Goal: Task Accomplishment & Management: Use online tool/utility

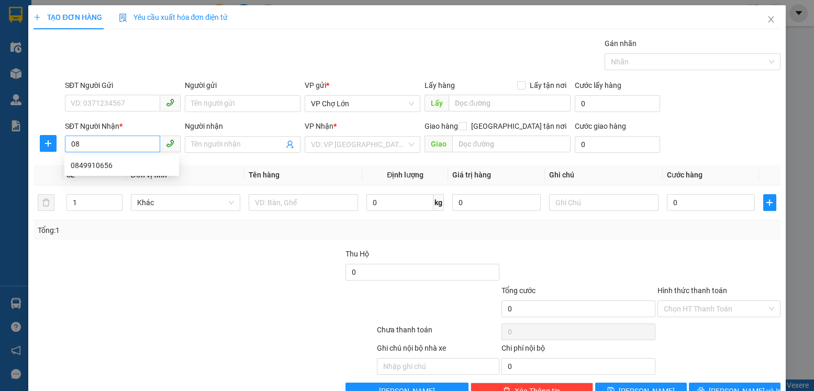
type input "0"
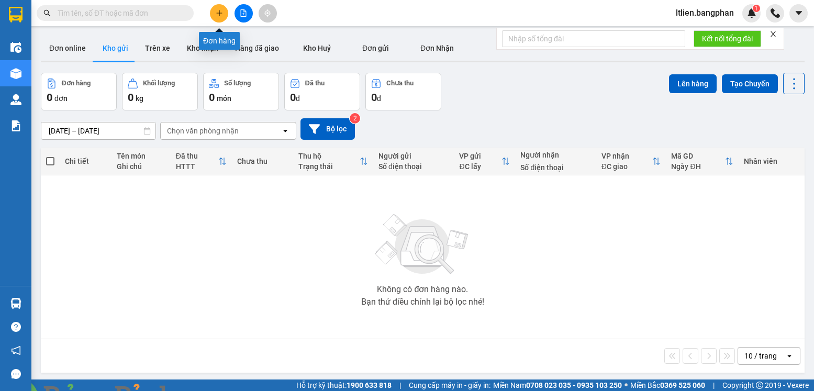
click at [220, 16] on icon "plus" at bounding box center [219, 12] width 7 height 7
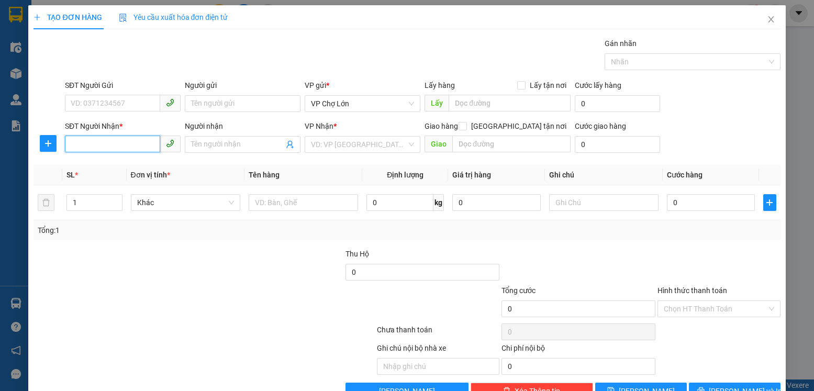
click at [73, 146] on input "SĐT Người Nhận *" at bounding box center [112, 144] width 95 height 17
click at [96, 165] on div "0927448889" at bounding box center [122, 166] width 102 height 12
type input "0927448889"
click at [671, 203] on input "0" at bounding box center [711, 202] width 88 height 17
type input "1"
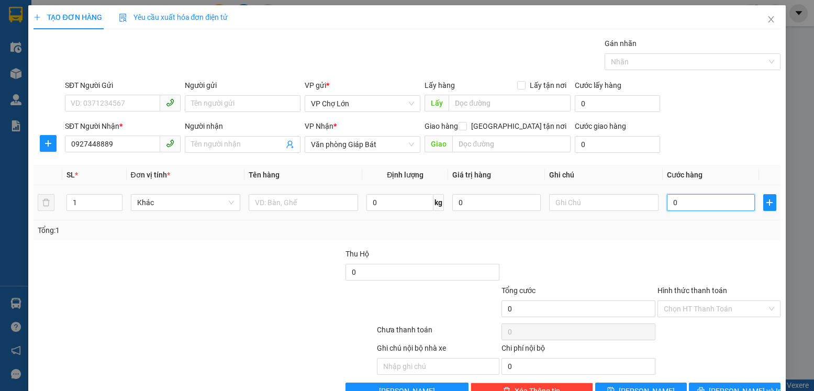
type input "1"
type input "10"
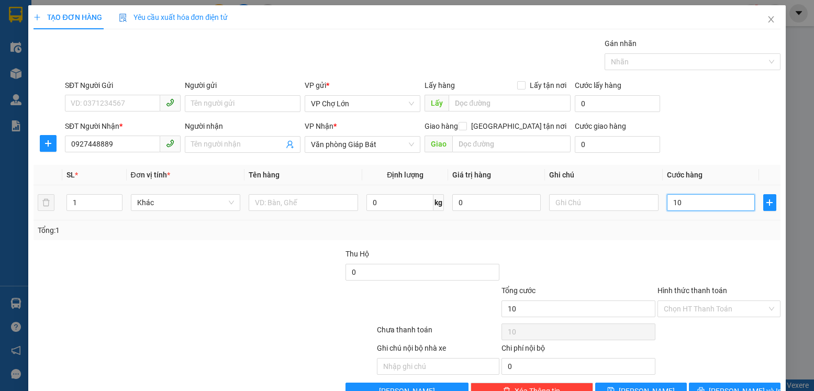
type input "100"
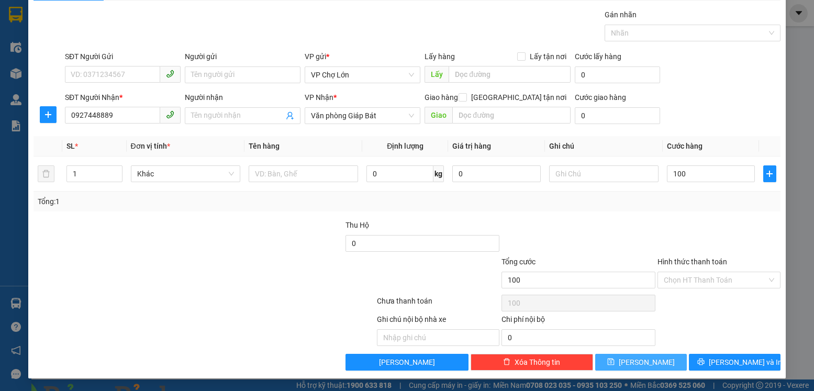
type input "100.000"
click at [621, 361] on button "[PERSON_NAME]" at bounding box center [641, 362] width 92 height 17
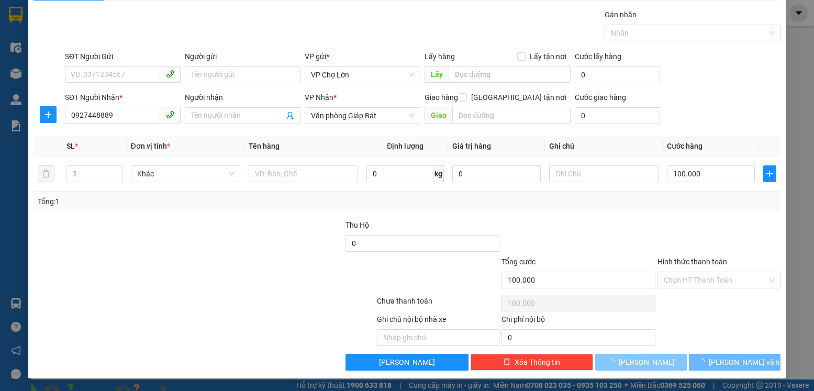
type input "0"
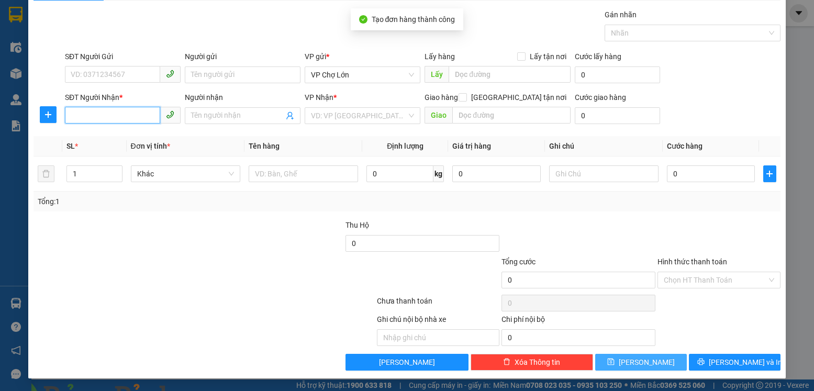
click at [72, 116] on input "SĐT Người Nhận *" at bounding box center [112, 115] width 95 height 17
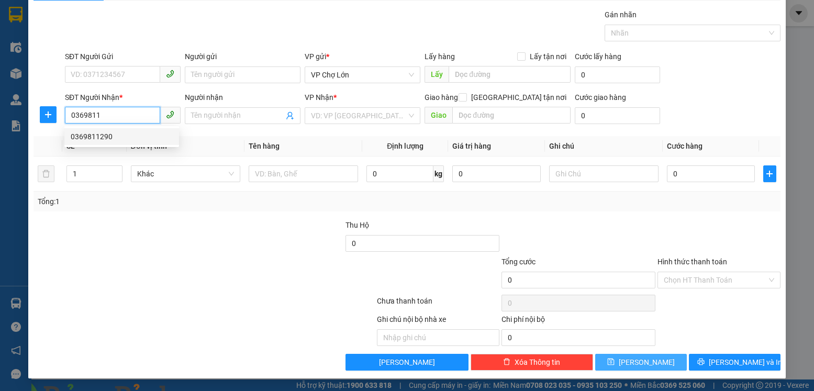
click at [95, 134] on div "0369811290" at bounding box center [122, 137] width 102 height 12
type input "0369811290"
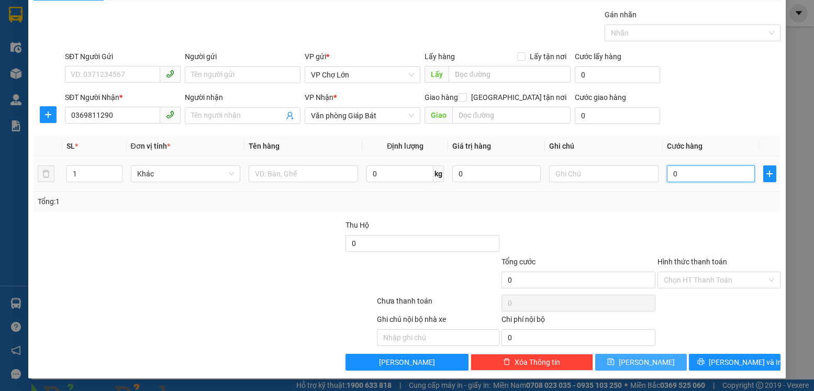
click at [674, 175] on input "0" at bounding box center [711, 173] width 88 height 17
type input "4"
type input "47"
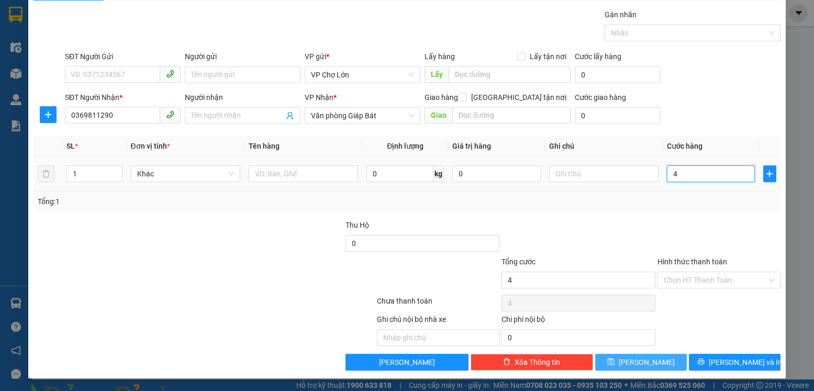
type input "47"
type input "470"
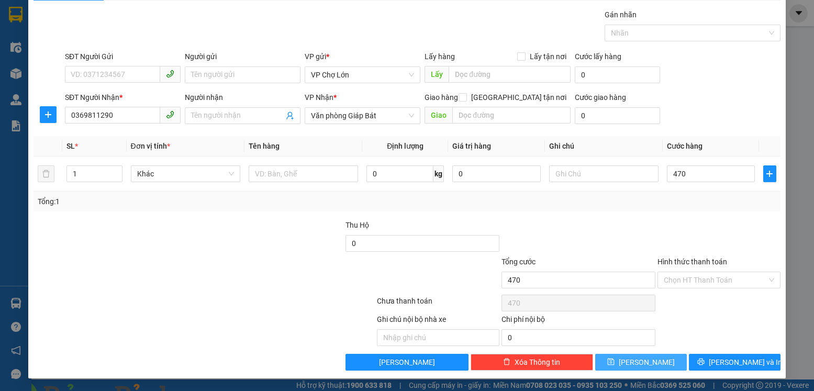
type input "470.000"
click at [615, 361] on icon "save" at bounding box center [611, 362] width 7 height 7
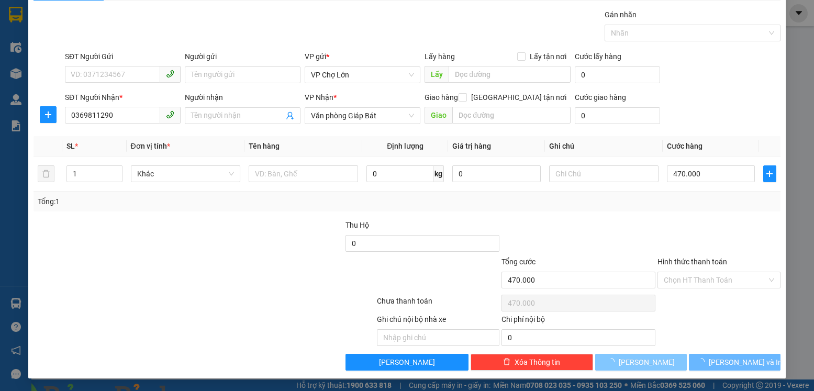
type input "0"
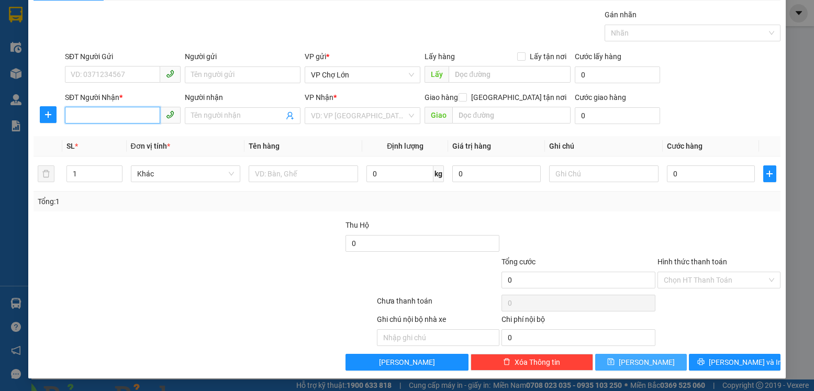
drag, startPoint x: 70, startPoint y: 116, endPoint x: 77, endPoint y: 116, distance: 7.3
click at [77, 116] on input "SĐT Người Nhận *" at bounding box center [112, 115] width 95 height 17
click at [96, 137] on div "0916447502" at bounding box center [122, 137] width 102 height 12
type input "0916447502"
click at [672, 175] on input "0" at bounding box center [711, 173] width 88 height 17
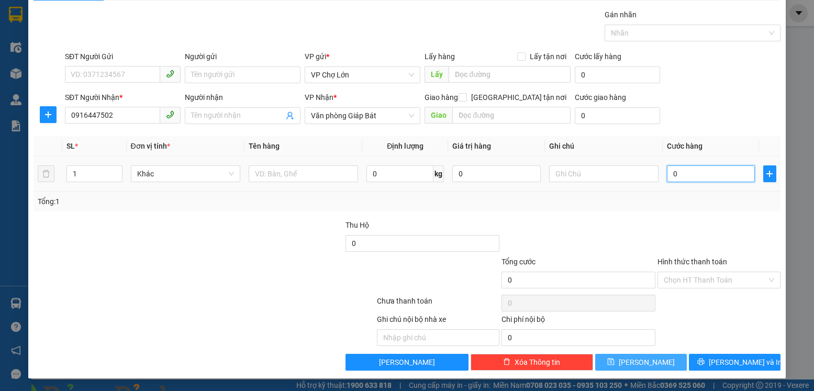
type input "5"
type input "50"
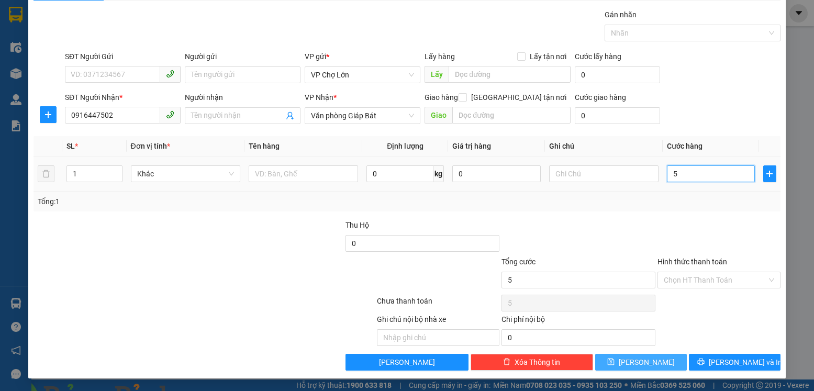
type input "50"
type input "50.000"
click at [615, 364] on icon "save" at bounding box center [610, 361] width 7 height 7
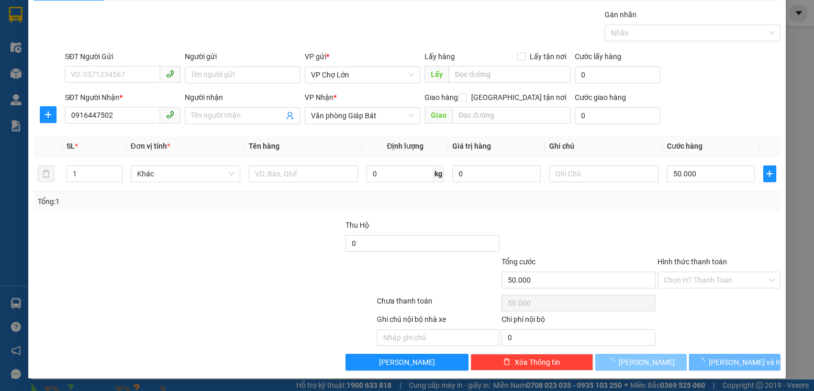
type input "0"
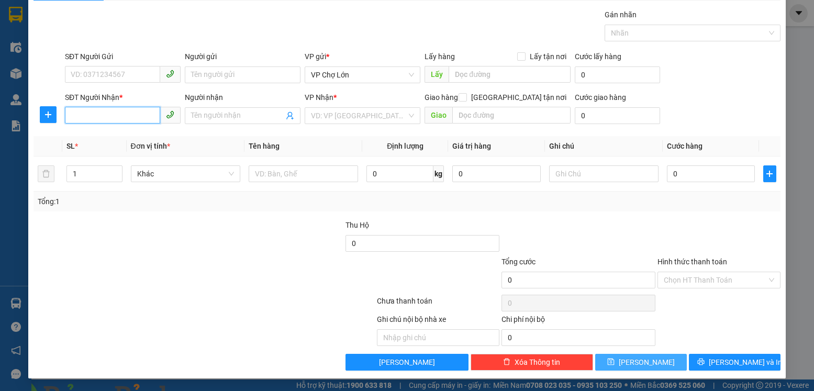
click at [70, 118] on input "SĐT Người Nhận *" at bounding box center [112, 115] width 95 height 17
click at [102, 137] on div "0848388212" at bounding box center [122, 137] width 102 height 12
type input "0848388212"
click at [670, 172] on input "0" at bounding box center [711, 173] width 88 height 17
type input "5"
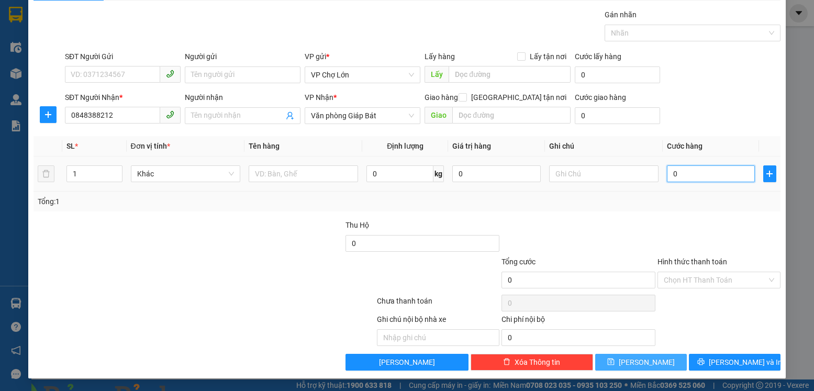
type input "5"
type input "50"
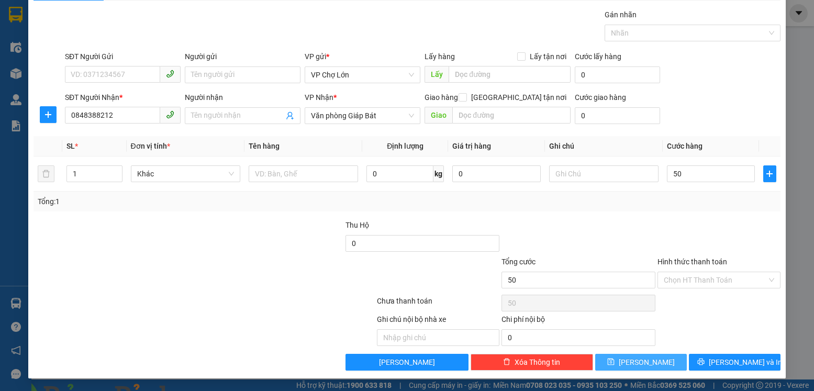
type input "50.000"
click at [677, 260] on label "Hình thức thanh toán" at bounding box center [693, 262] width 70 height 8
click at [677, 272] on input "Hình thức thanh toán" at bounding box center [715, 280] width 103 height 16
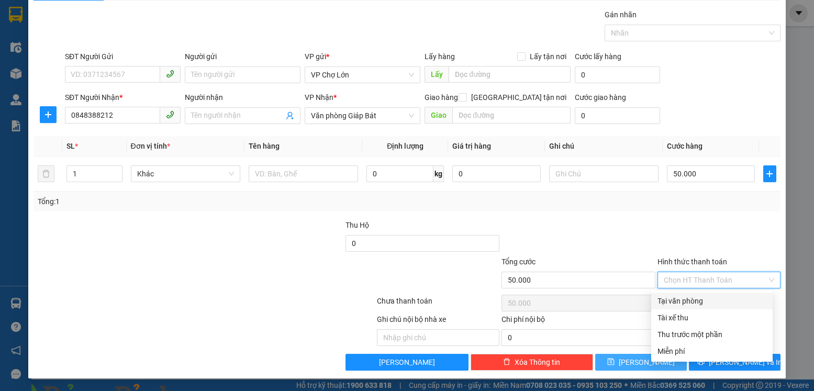
click at [674, 300] on div "Tại văn phòng" at bounding box center [712, 301] width 109 height 12
type input "0"
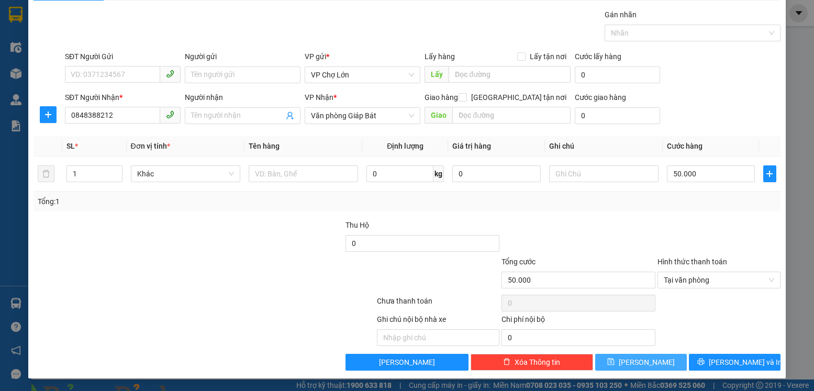
click at [615, 358] on icon "save" at bounding box center [610, 361] width 7 height 7
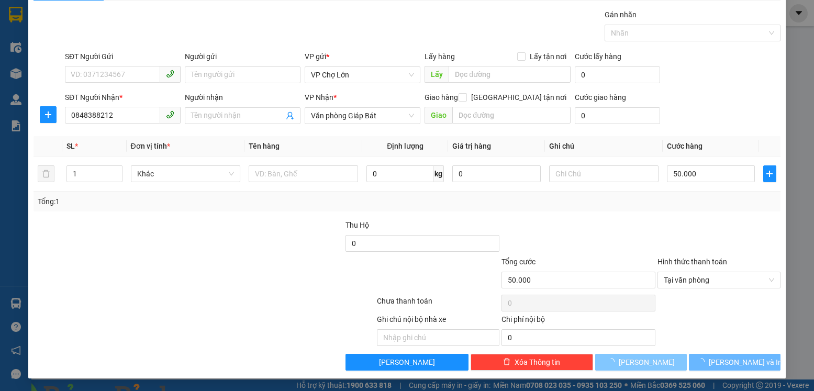
type input "0"
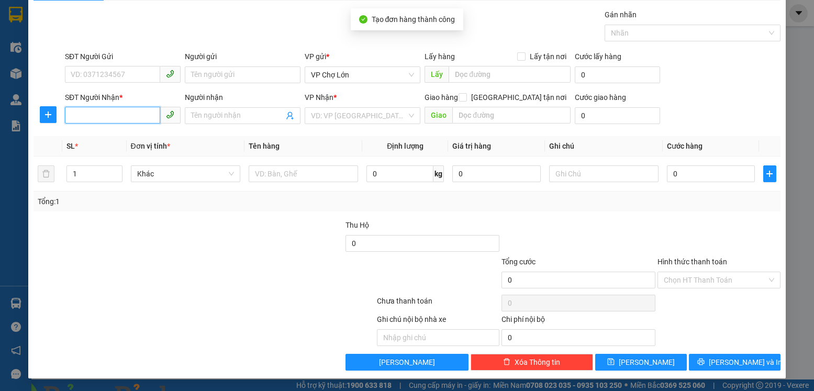
click at [71, 118] on input "SĐT Người Nhận *" at bounding box center [112, 115] width 95 height 17
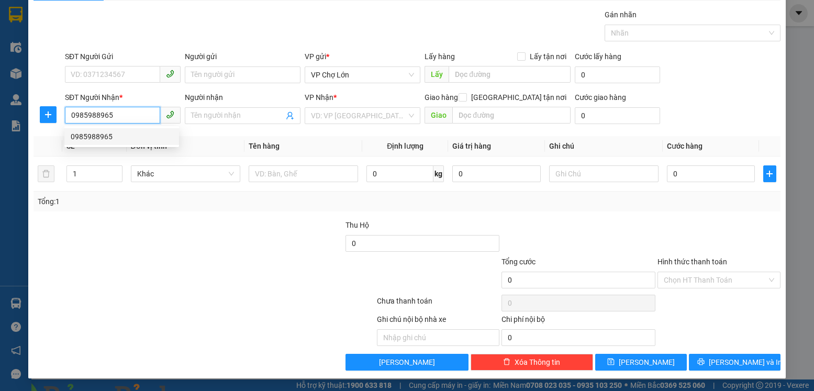
click at [93, 137] on div "0985988965" at bounding box center [122, 137] width 102 height 12
type input "0985988965"
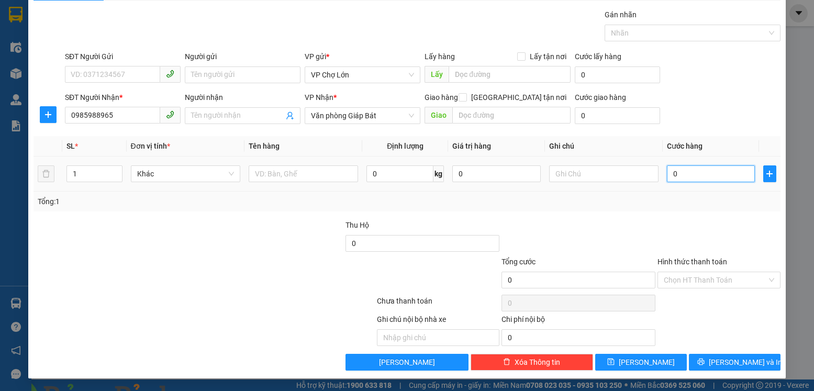
click at [673, 175] on input "0" at bounding box center [711, 173] width 88 height 17
type input "5"
type input "50"
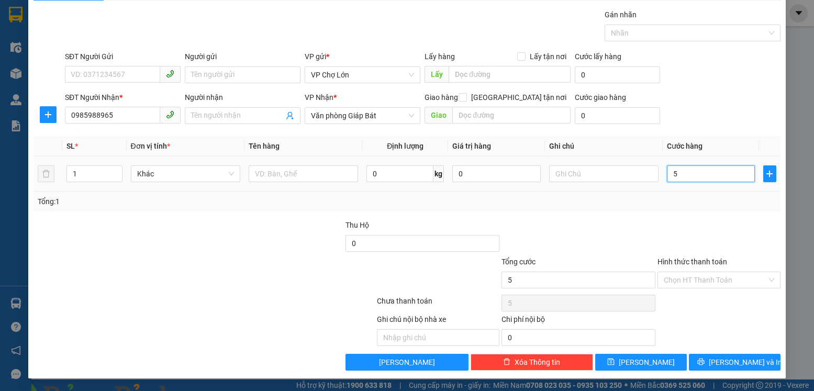
type input "50"
type input "50.000"
click at [676, 261] on label "Hình thức thanh toán" at bounding box center [693, 262] width 70 height 8
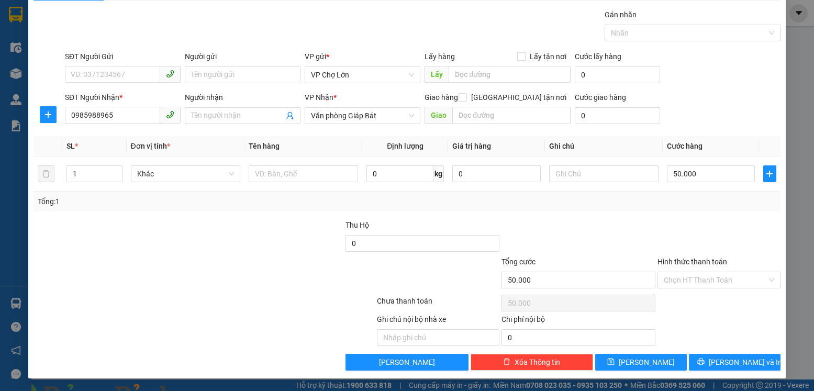
click at [676, 272] on input "Hình thức thanh toán" at bounding box center [715, 280] width 103 height 16
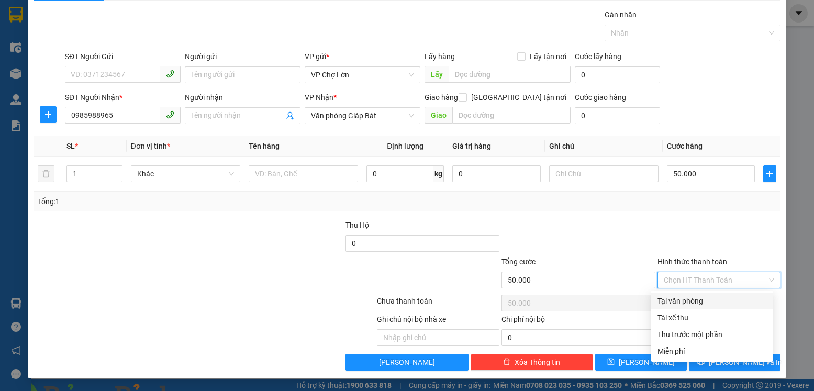
click at [673, 301] on div "Tại văn phòng" at bounding box center [712, 301] width 109 height 12
type input "0"
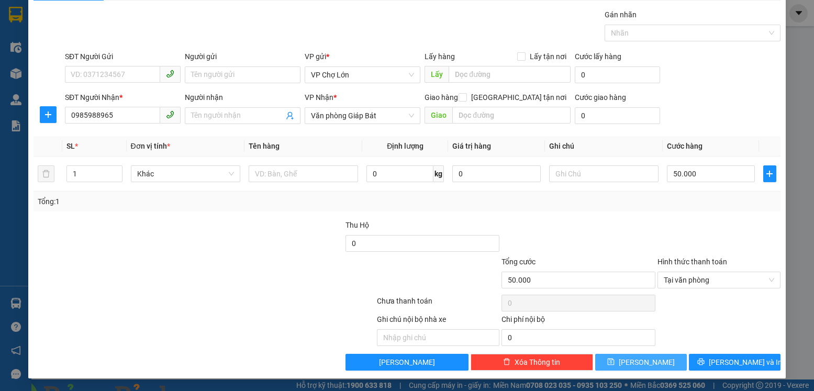
click at [615, 360] on icon "save" at bounding box center [610, 361] width 7 height 7
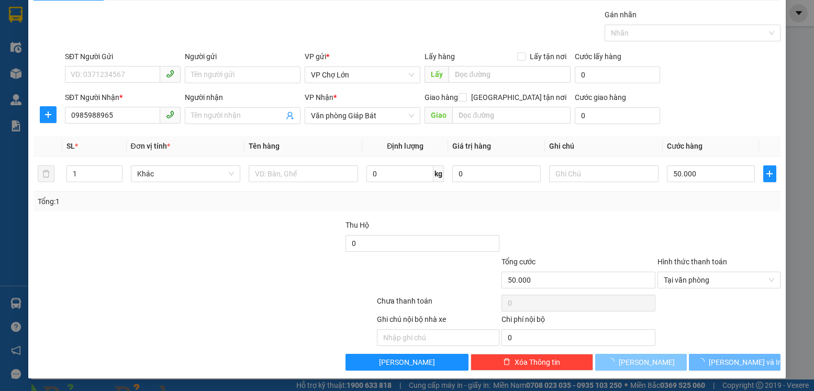
type input "0"
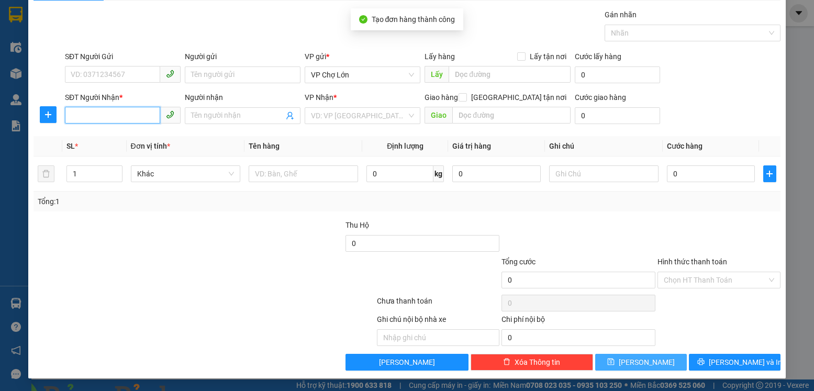
click at [69, 116] on input "SĐT Người Nhận *" at bounding box center [112, 115] width 95 height 17
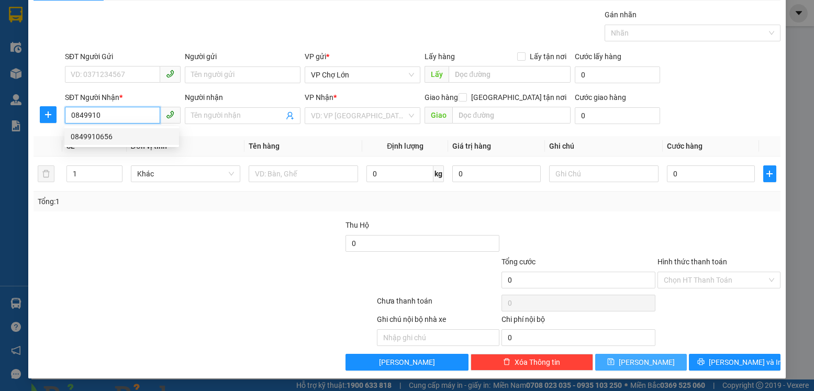
click at [99, 135] on div "0849910656" at bounding box center [122, 137] width 102 height 12
type input "0849910656"
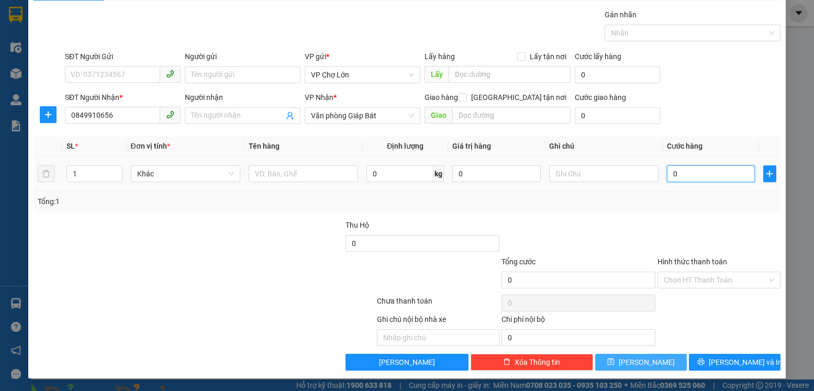
click at [671, 174] on input "0" at bounding box center [711, 173] width 88 height 17
type input "5"
type input "50"
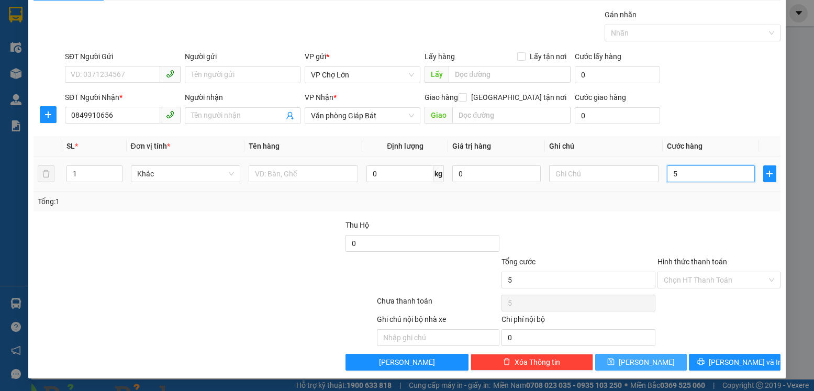
type input "50"
type input "50.000"
click at [682, 263] on label "Hình thức thanh toán" at bounding box center [693, 262] width 70 height 8
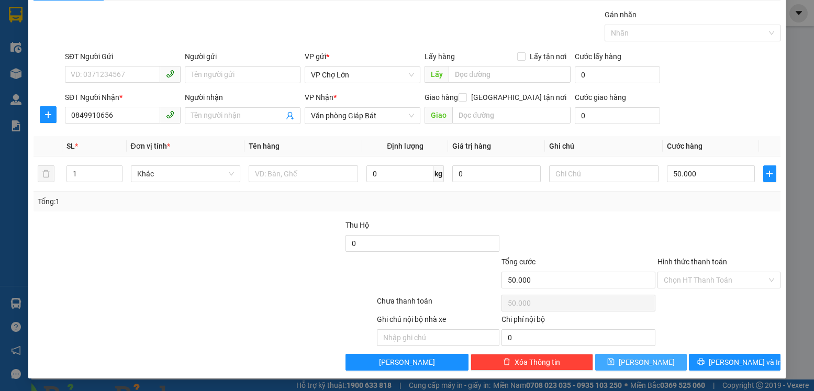
click at [682, 272] on input "Hình thức thanh toán" at bounding box center [715, 280] width 103 height 16
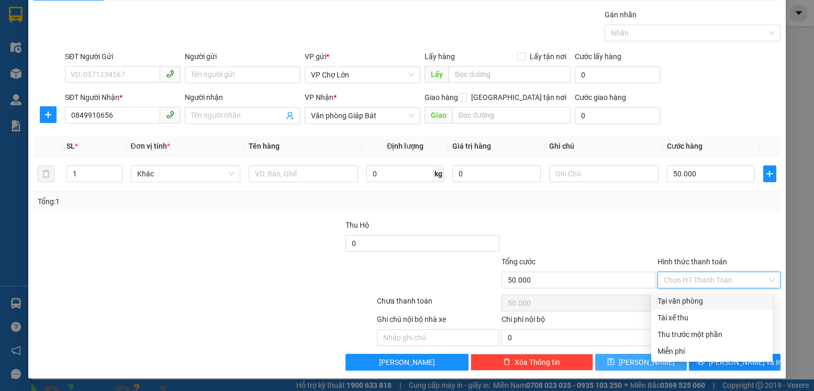
click at [680, 301] on div "Tại văn phòng" at bounding box center [712, 301] width 109 height 12
type input "0"
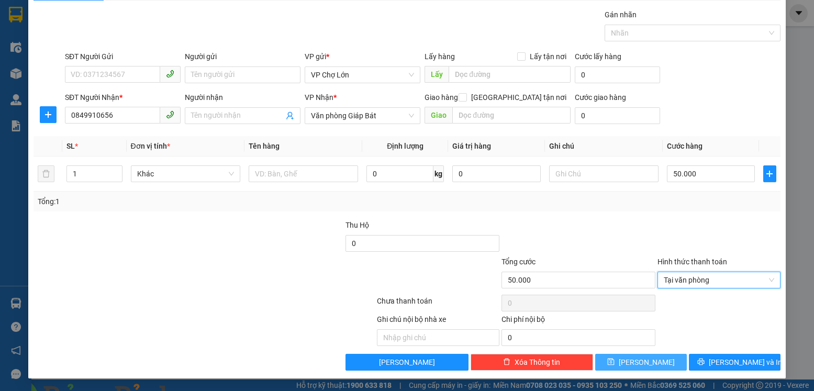
click at [615, 363] on icon "save" at bounding box center [610, 361] width 7 height 7
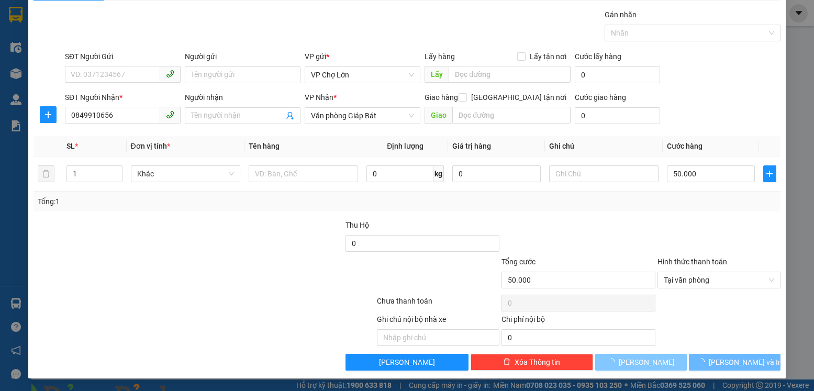
type input "0"
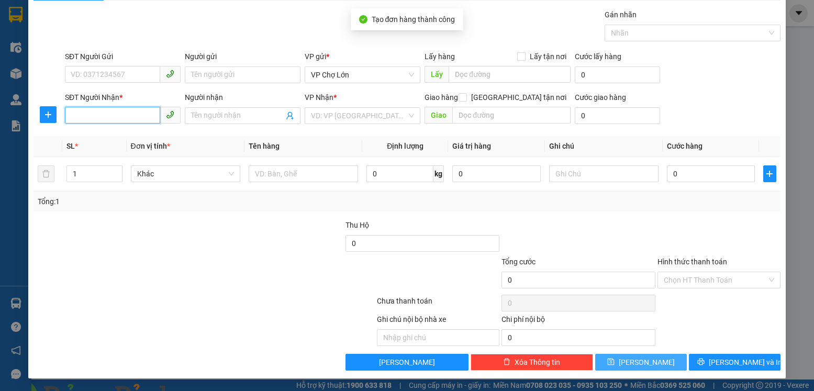
click at [72, 113] on input "SĐT Người Nhận *" at bounding box center [112, 115] width 95 height 17
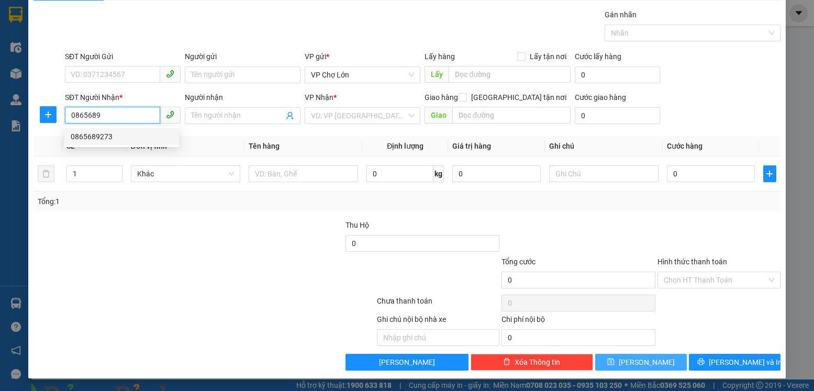
click at [98, 135] on div "0865689273" at bounding box center [122, 137] width 102 height 12
type input "0865689273"
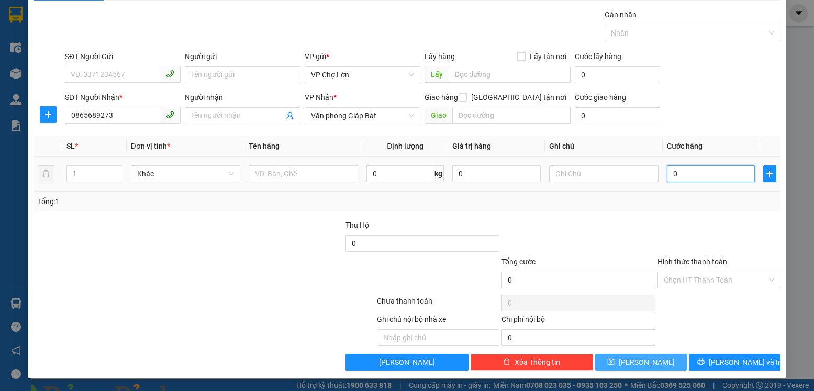
click at [671, 173] on input "0" at bounding box center [711, 173] width 88 height 17
type input "1"
type input "10"
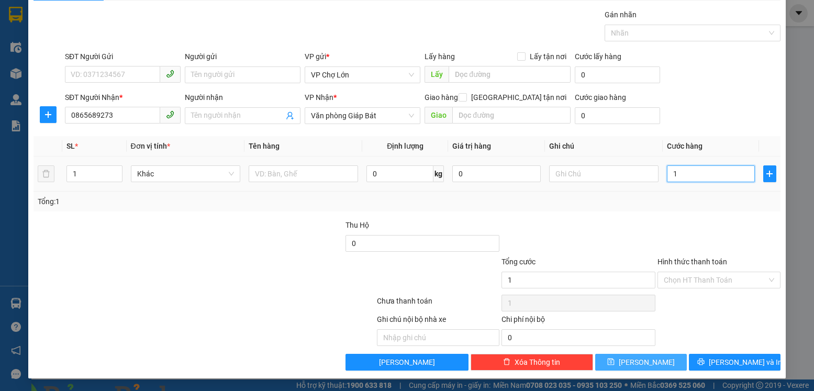
type input "10"
type input "100"
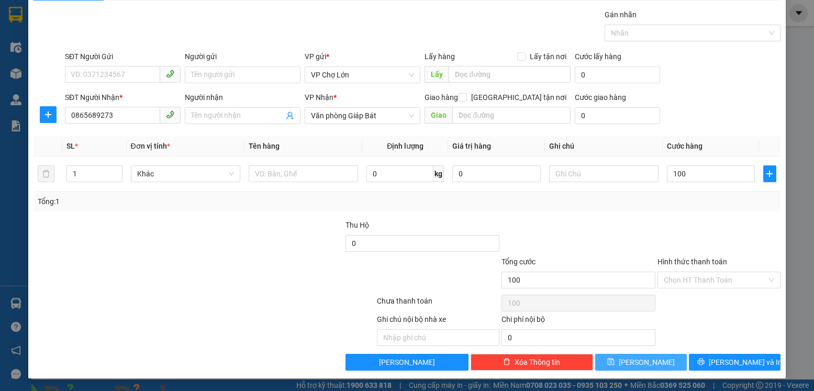
type input "100.000"
click at [615, 364] on icon "save" at bounding box center [610, 361] width 7 height 7
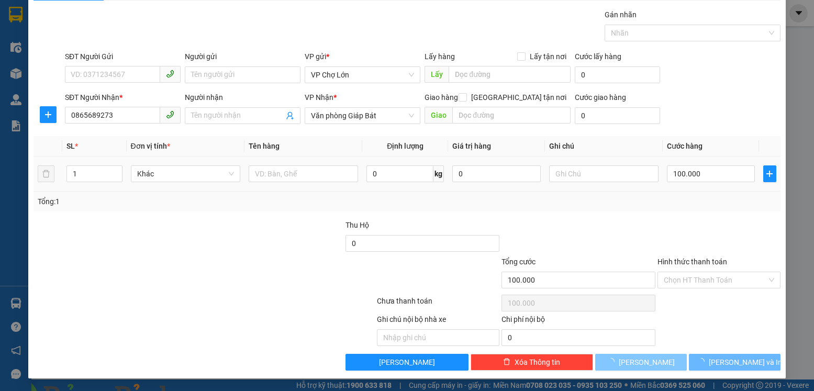
type input "0"
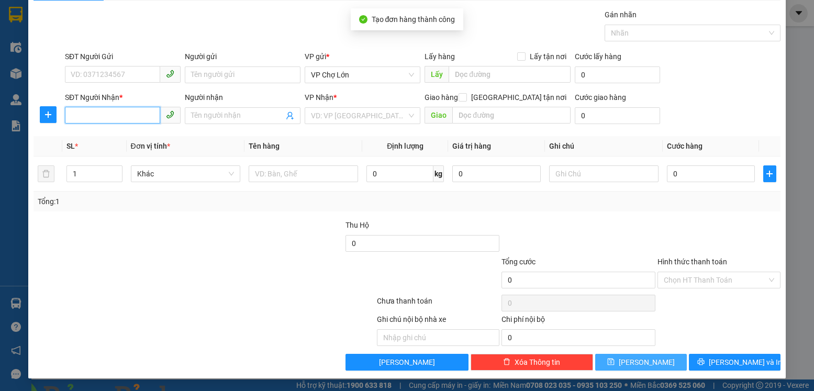
click at [73, 116] on input "SĐT Người Nhận *" at bounding box center [112, 115] width 95 height 17
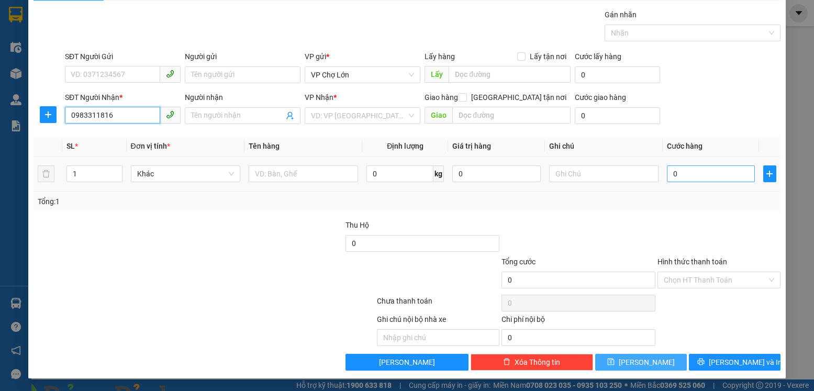
type input "0983311816"
click at [673, 174] on input "0" at bounding box center [711, 173] width 88 height 17
type input "1"
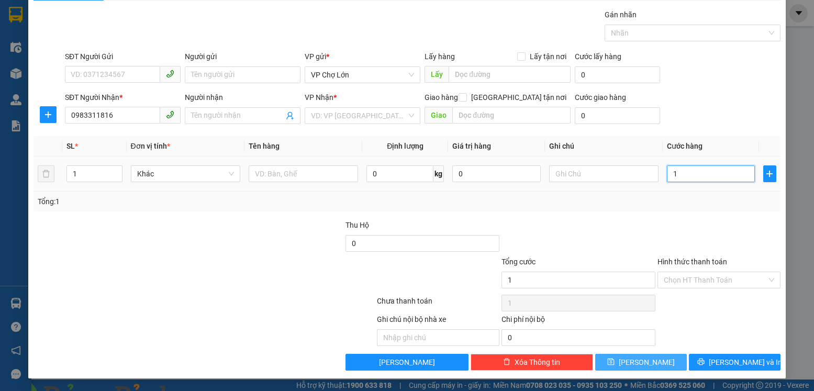
type input "10"
type input "100"
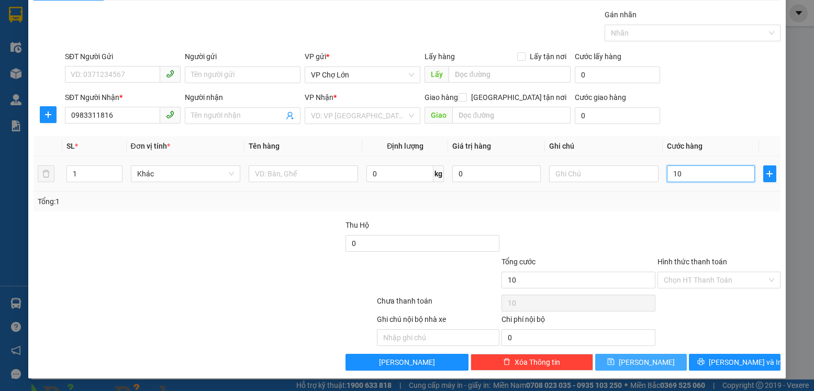
type input "100"
type input "100.000"
click at [383, 115] on input "search" at bounding box center [359, 116] width 96 height 16
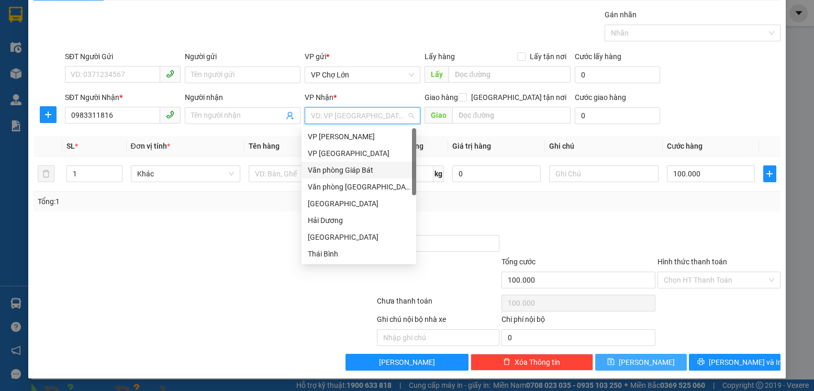
click at [361, 170] on div "Văn phòng Giáp Bát" at bounding box center [359, 170] width 102 height 12
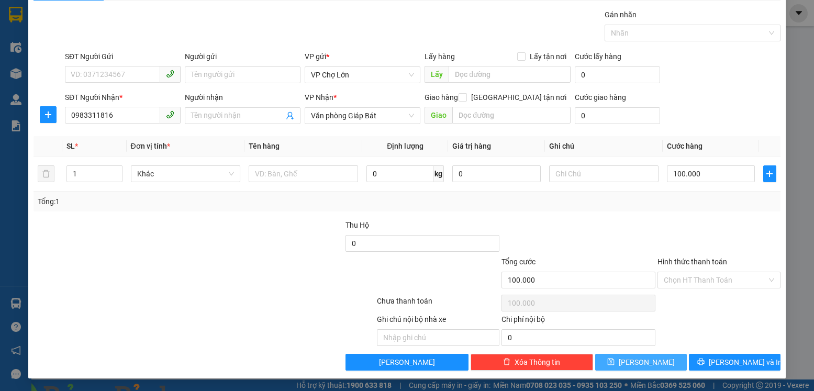
click at [615, 365] on span "save" at bounding box center [610, 362] width 7 height 8
type input "0"
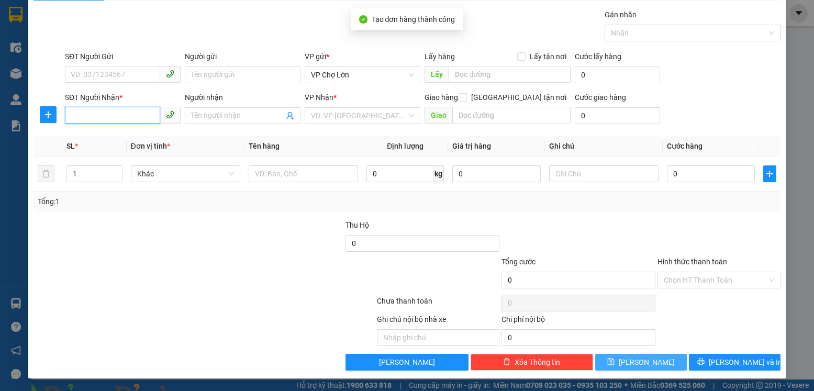
click at [70, 115] on input "SĐT Người Nhận *" at bounding box center [112, 115] width 95 height 17
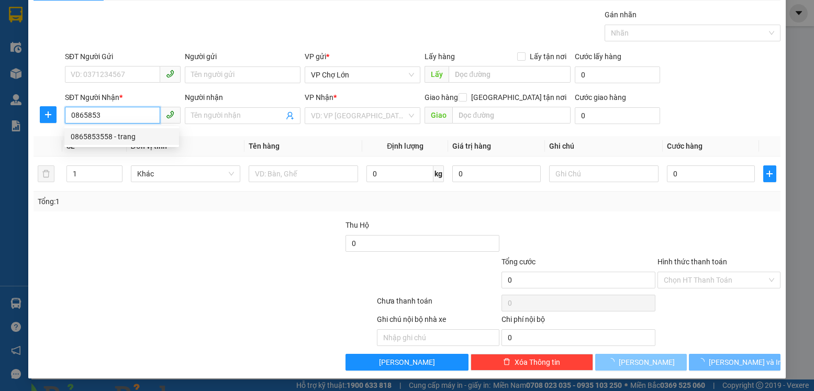
click at [98, 136] on div "0865853558 - trang" at bounding box center [122, 137] width 102 height 12
type input "0865853558"
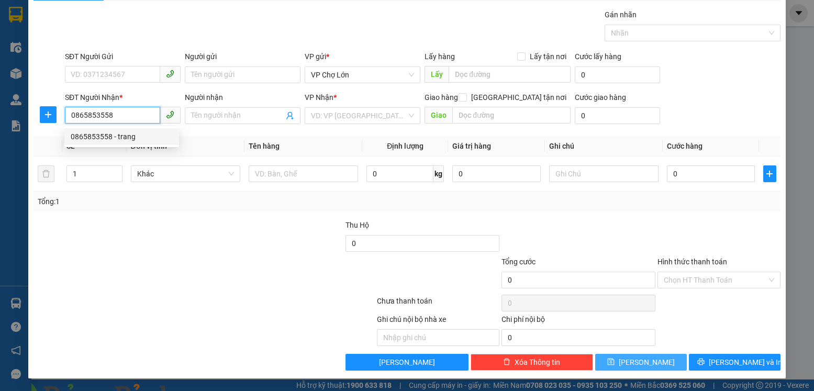
type input "trang"
type input "gb"
type input "50.000"
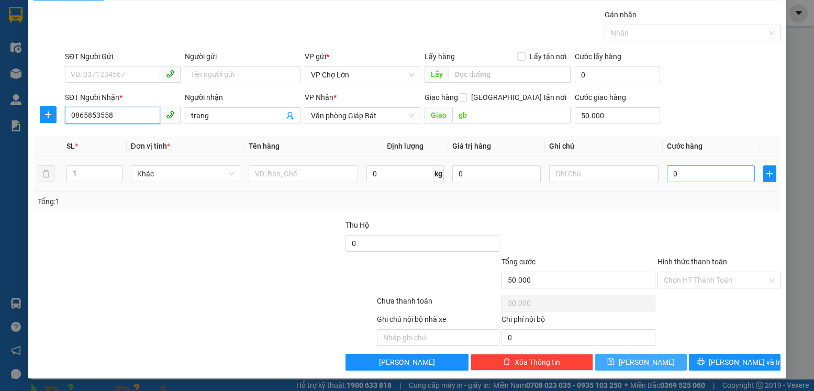
type input "0865853558"
click at [670, 173] on input "0" at bounding box center [711, 173] width 88 height 17
type input "5"
type input "50.005"
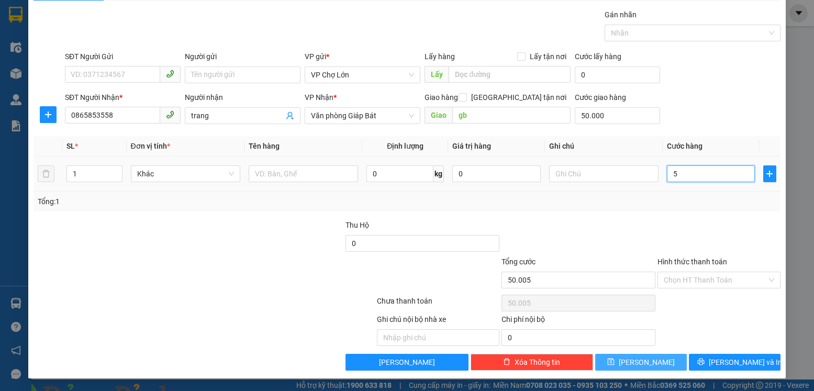
type input "50"
type input "50.050"
type input "50.000"
type input "100.000"
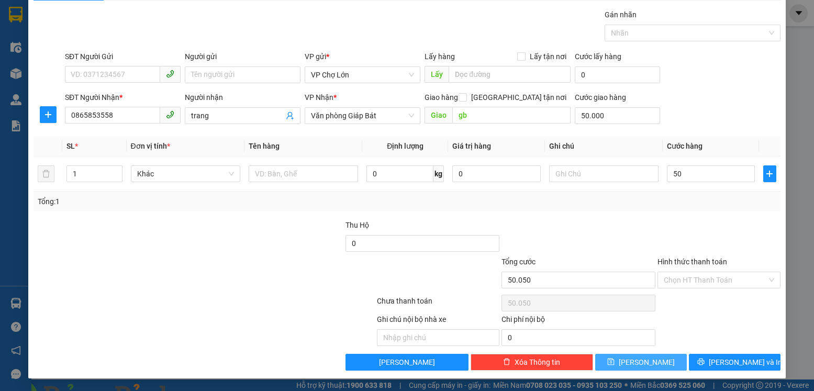
type input "100.000"
click at [615, 361] on icon "save" at bounding box center [610, 361] width 7 height 7
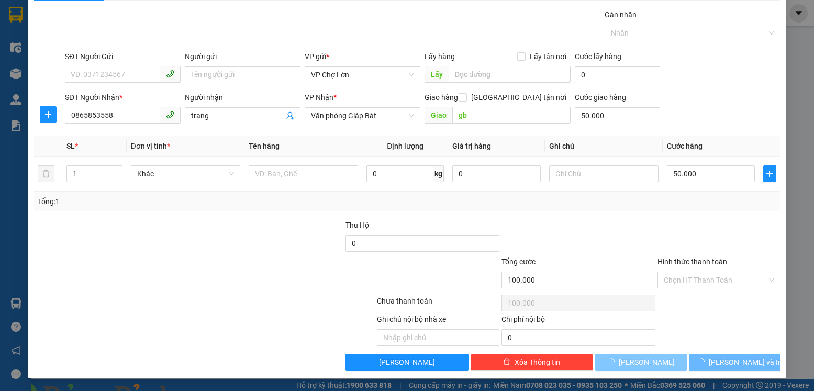
type input "0"
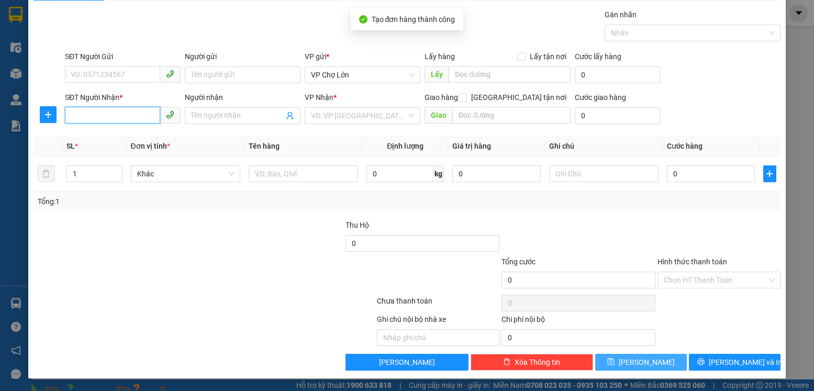
click at [72, 112] on input "SĐT Người Nhận *" at bounding box center [112, 115] width 95 height 17
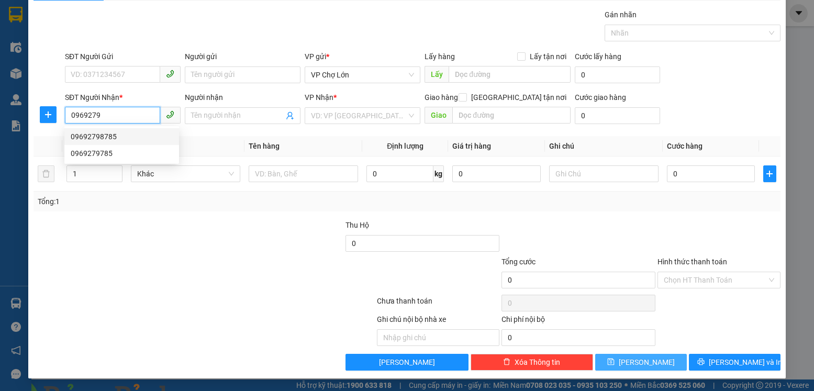
click at [103, 138] on div "09692798785" at bounding box center [122, 137] width 102 height 12
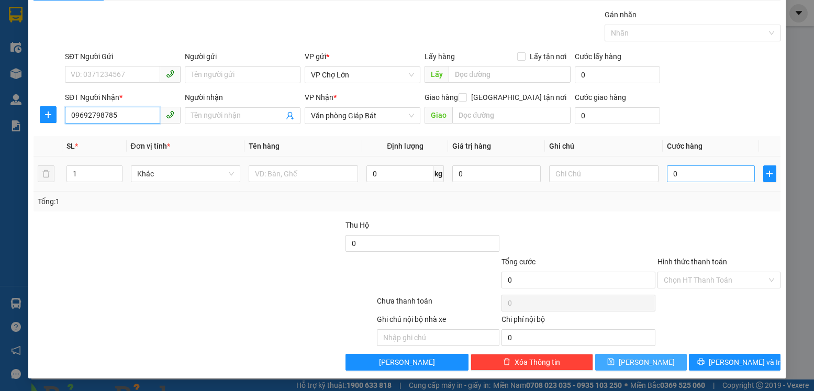
type input "09692798785"
click at [672, 176] on input "0" at bounding box center [711, 173] width 88 height 17
type input "5"
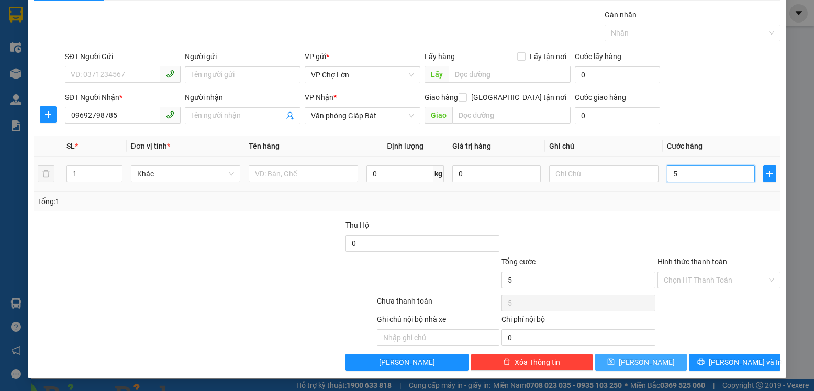
type input "50"
type input "50.000"
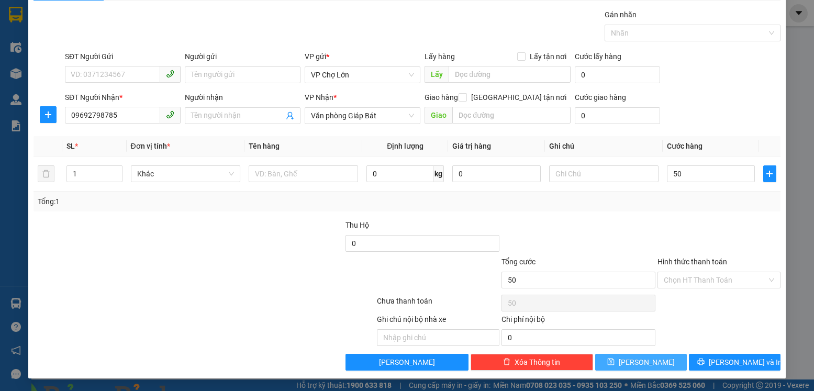
type input "50.000"
click at [615, 361] on icon "save" at bounding box center [610, 361] width 7 height 7
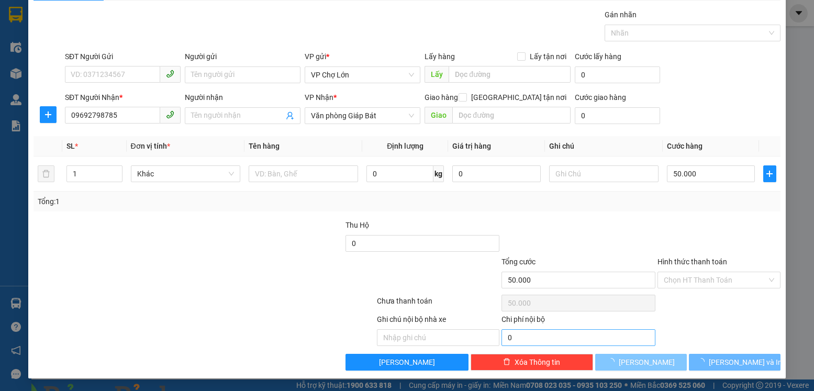
type input "0"
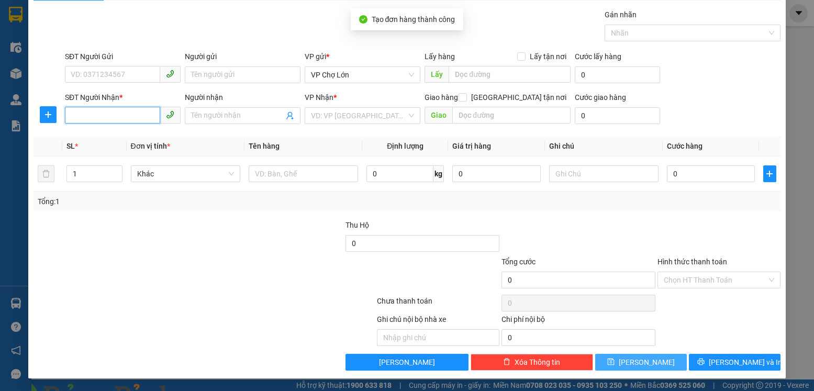
click at [76, 117] on input "SĐT Người Nhận *" at bounding box center [112, 115] width 95 height 17
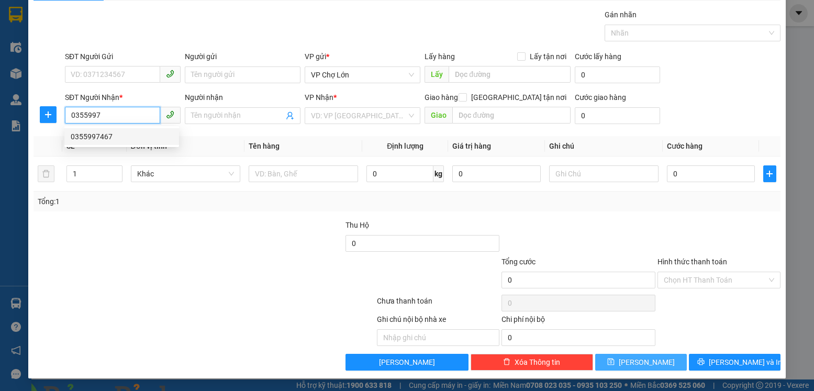
click at [102, 137] on div "0355997467" at bounding box center [122, 137] width 102 height 12
type input "0355997467"
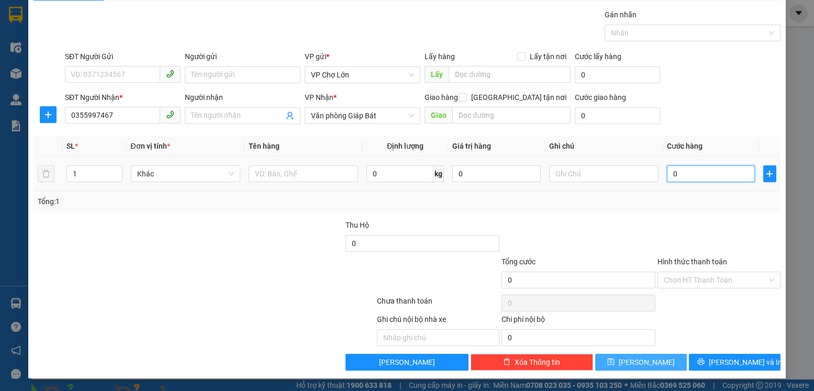
click at [671, 174] on input "0" at bounding box center [711, 173] width 88 height 17
type input "2"
type input "20"
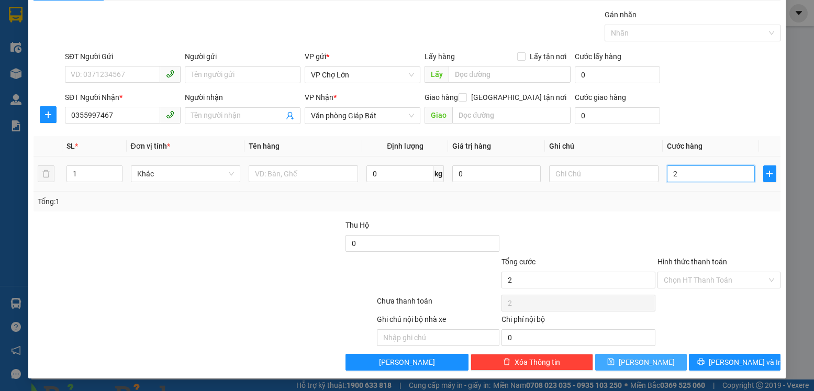
type input "20"
type input "200"
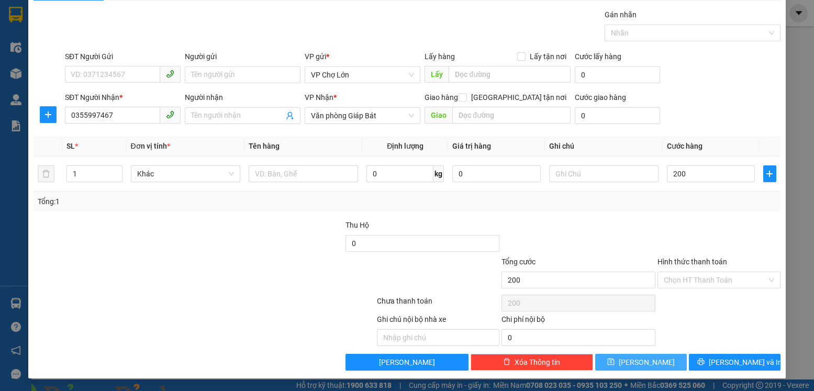
type input "200.000"
click at [615, 362] on icon "save" at bounding box center [610, 361] width 7 height 7
type input "0"
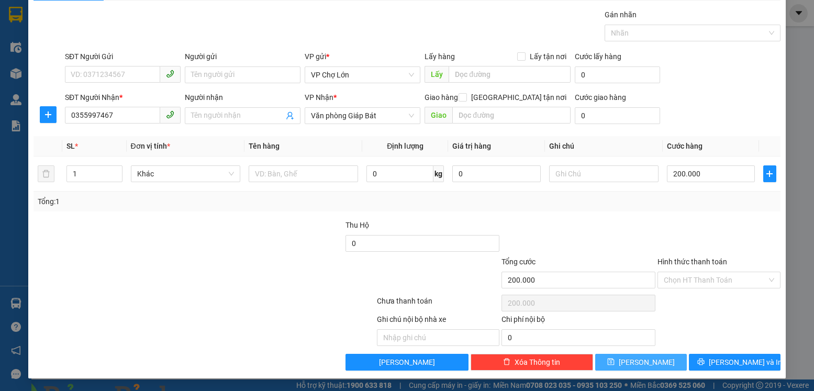
type input "0"
click at [71, 118] on input "SĐT Người Nhận *" at bounding box center [112, 115] width 95 height 17
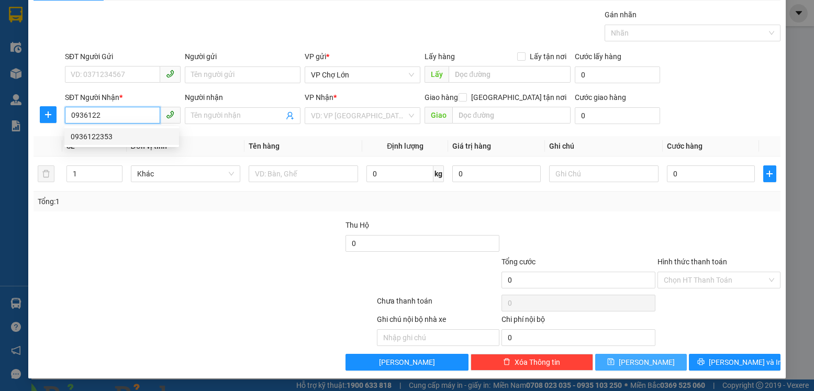
click at [106, 138] on div "0936122353" at bounding box center [122, 137] width 102 height 12
type input "0936122353"
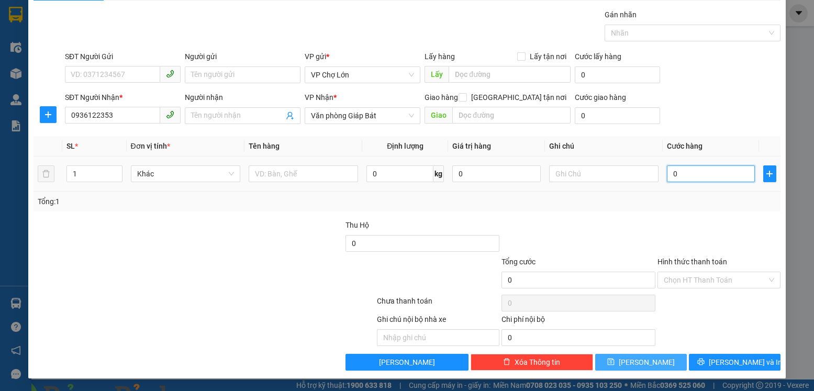
click at [673, 172] on input "0" at bounding box center [711, 173] width 88 height 17
type input "5"
type input "50"
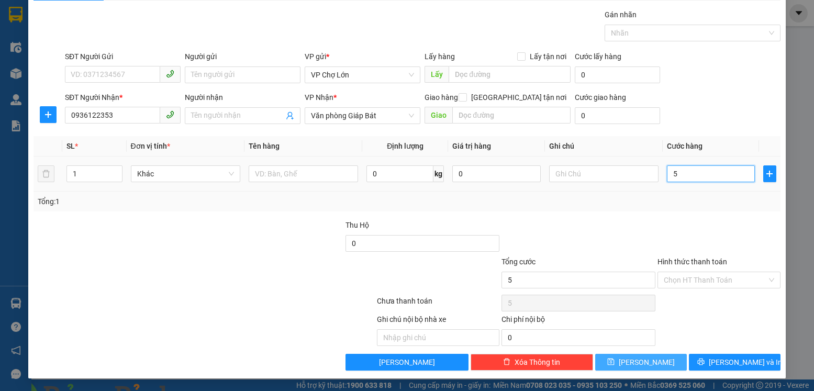
type input "50"
type input "50.000"
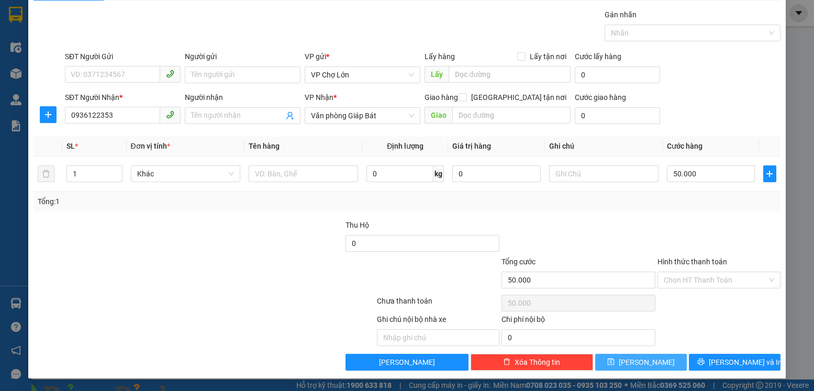
click at [615, 362] on icon "save" at bounding box center [610, 361] width 7 height 7
type input "0"
click at [69, 115] on input "SĐT Người Nhận *" at bounding box center [112, 115] width 95 height 17
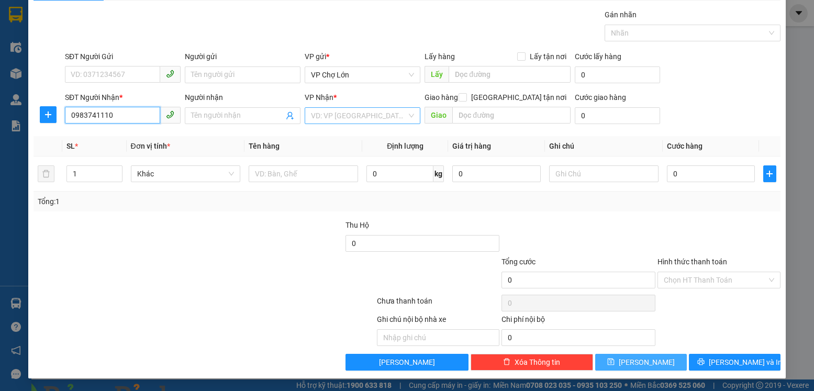
click at [406, 118] on div "VD: VP [GEOGRAPHIC_DATA]" at bounding box center [363, 115] width 116 height 17
type input "0983741110"
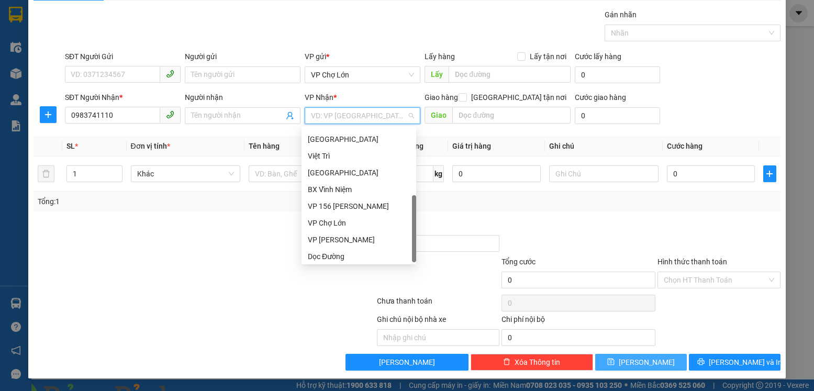
scroll to position [151, 0]
drag, startPoint x: 413, startPoint y: 151, endPoint x: 397, endPoint y: 262, distance: 111.7
click at [401, 261] on div "Nam Định [GEOGRAPHIC_DATA] Việt Trì [GEOGRAPHIC_DATA] BX Vĩnh Niệm VP 156 [PERS…" at bounding box center [359, 195] width 115 height 134
click at [333, 254] on div "Dọc Đường" at bounding box center [359, 254] width 102 height 12
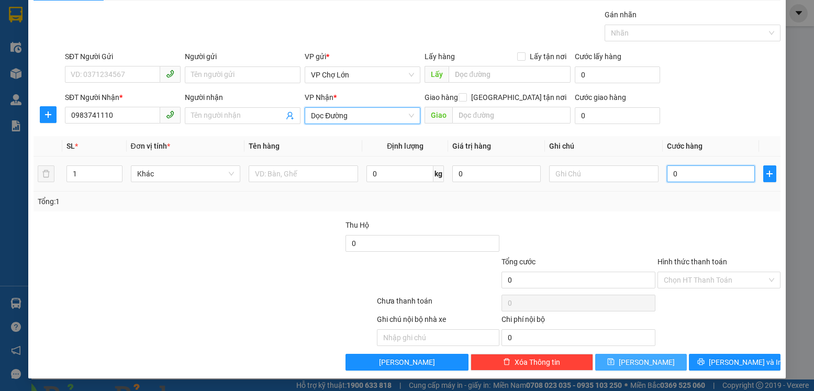
click at [676, 173] on input "0" at bounding box center [711, 173] width 88 height 17
type input "1"
type input "10"
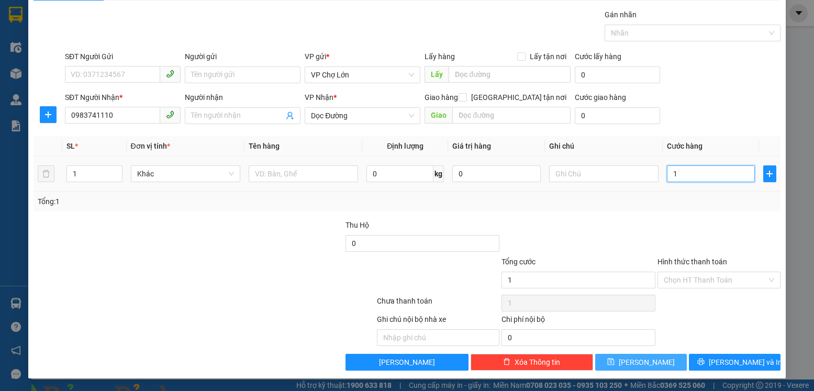
type input "10"
type input "100"
click at [615, 363] on icon "save" at bounding box center [611, 362] width 7 height 7
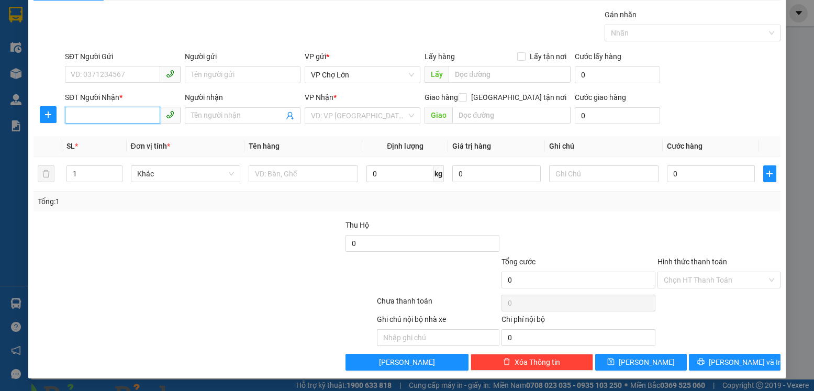
click at [72, 115] on input "SĐT Người Nhận *" at bounding box center [112, 115] width 95 height 17
click at [103, 139] on div "0973979952" at bounding box center [122, 137] width 102 height 12
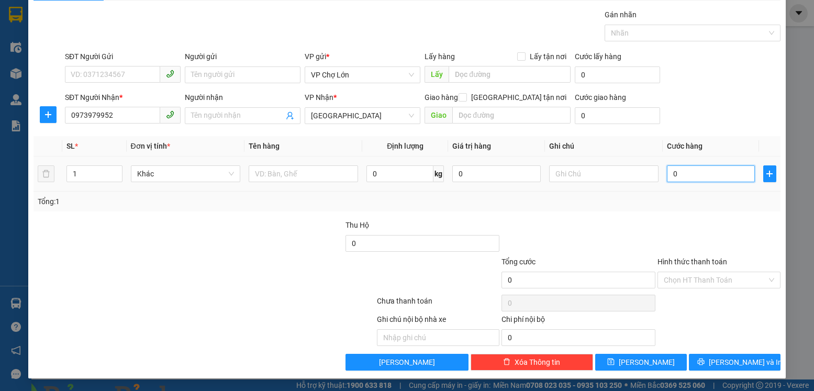
click at [670, 175] on input "0" at bounding box center [711, 173] width 88 height 17
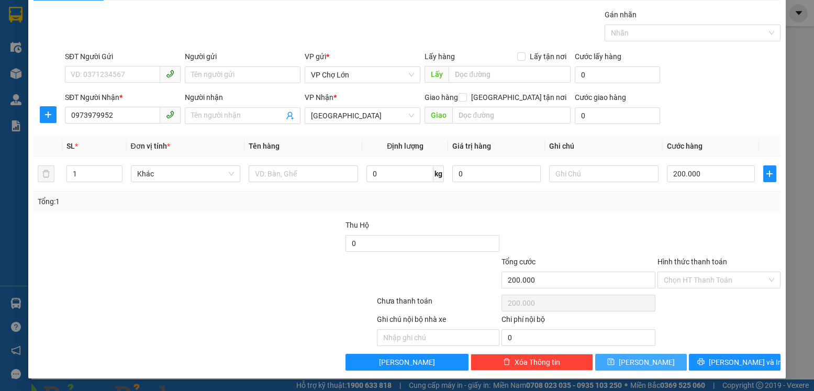
click at [615, 363] on icon "save" at bounding box center [611, 362] width 7 height 7
click at [70, 113] on input "SĐT Người Nhận *" at bounding box center [112, 115] width 95 height 17
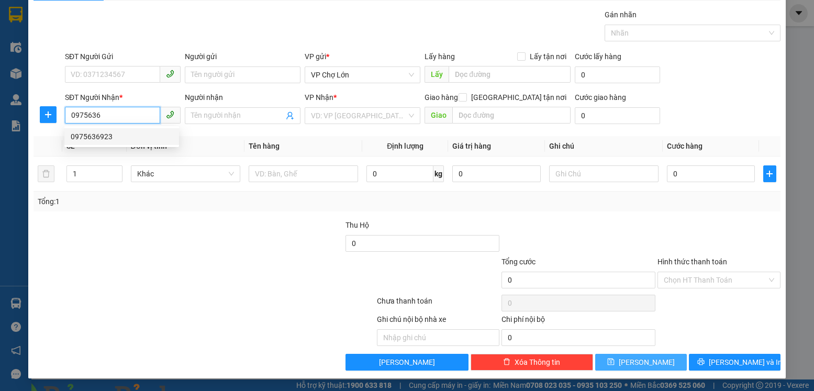
click at [100, 136] on div "0975636923" at bounding box center [122, 137] width 102 height 12
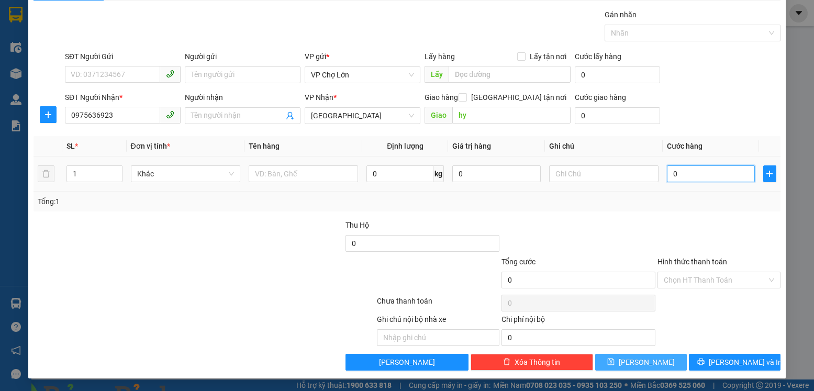
click at [671, 171] on input "0" at bounding box center [711, 173] width 88 height 17
click at [636, 360] on span "[PERSON_NAME]" at bounding box center [647, 363] width 56 height 12
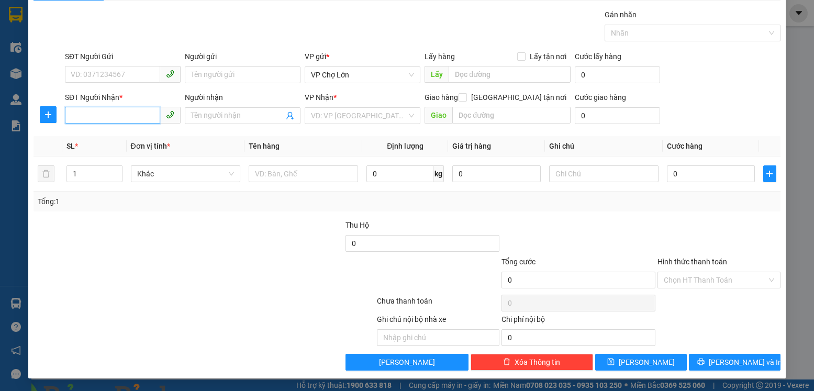
click at [72, 115] on input "SĐT Người Nhận *" at bounding box center [112, 115] width 95 height 17
click at [98, 135] on div "0947064495" at bounding box center [122, 137] width 102 height 12
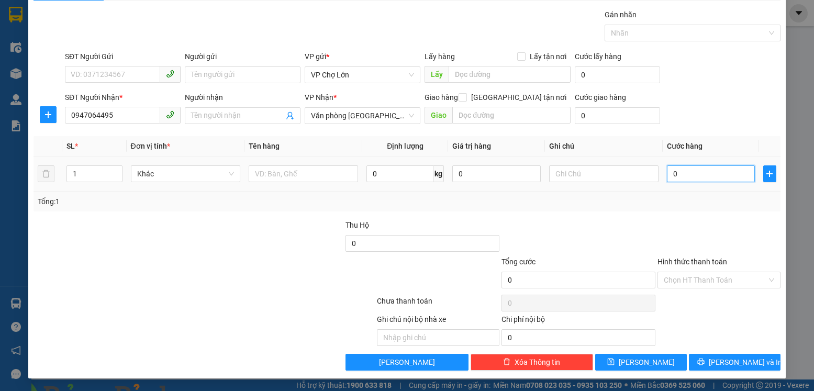
click at [672, 175] on input "0" at bounding box center [711, 173] width 88 height 17
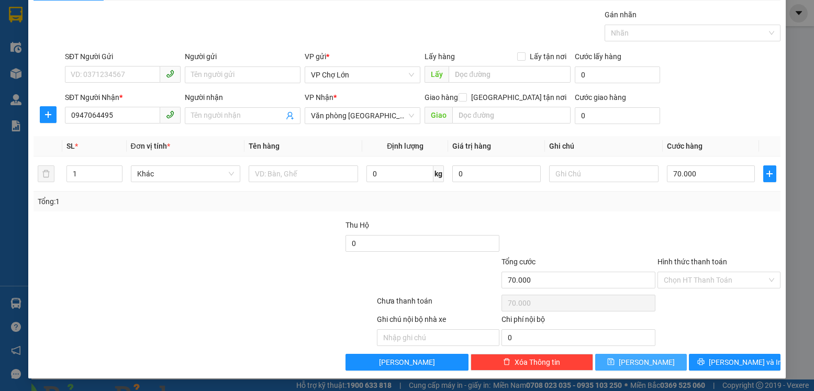
click at [615, 364] on icon "save" at bounding box center [610, 361] width 7 height 7
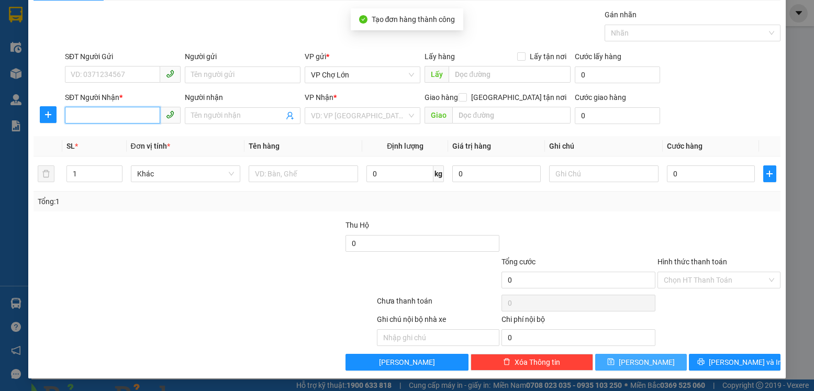
click at [69, 118] on input "SĐT Người Nhận *" at bounding box center [112, 115] width 95 height 17
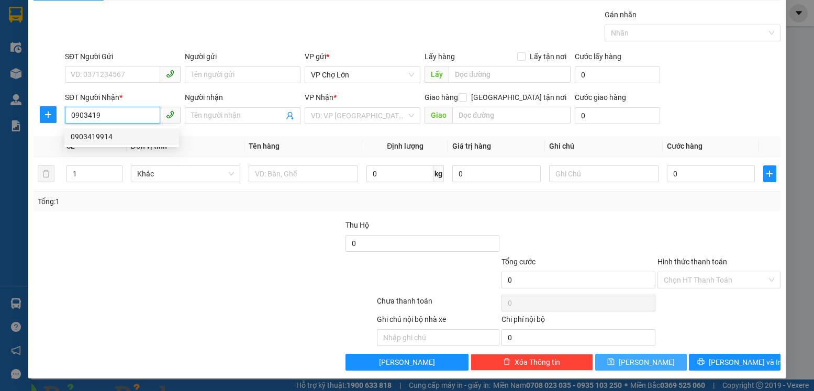
click at [101, 137] on div "0903419914" at bounding box center [122, 137] width 102 height 12
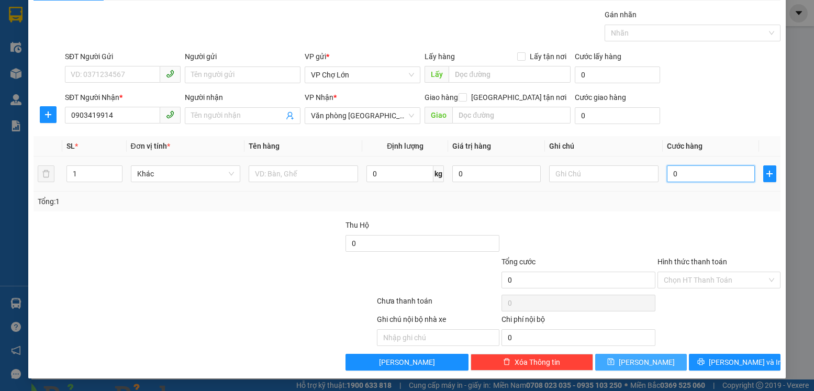
click at [674, 171] on input "0" at bounding box center [711, 173] width 88 height 17
click at [615, 361] on icon "save" at bounding box center [610, 361] width 7 height 7
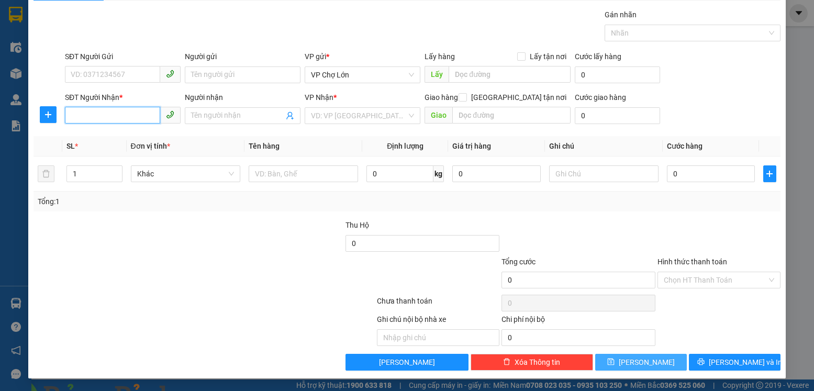
click at [75, 116] on input "SĐT Người Nhận *" at bounding box center [112, 115] width 95 height 17
click at [104, 140] on div "0941079497" at bounding box center [122, 137] width 102 height 12
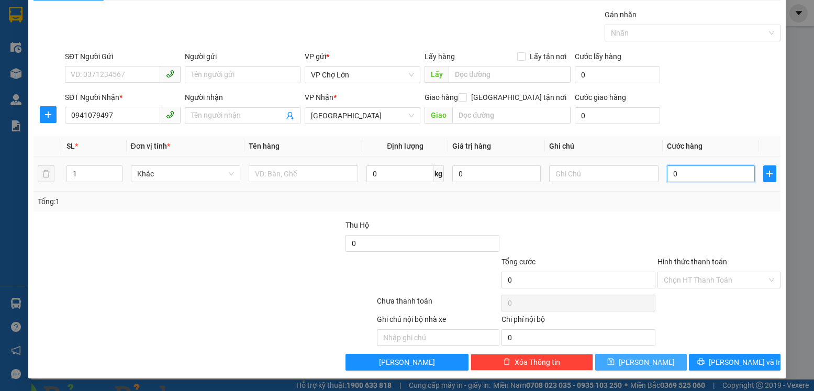
click at [671, 175] on input "0" at bounding box center [711, 173] width 88 height 17
click at [615, 361] on icon "save" at bounding box center [610, 361] width 7 height 7
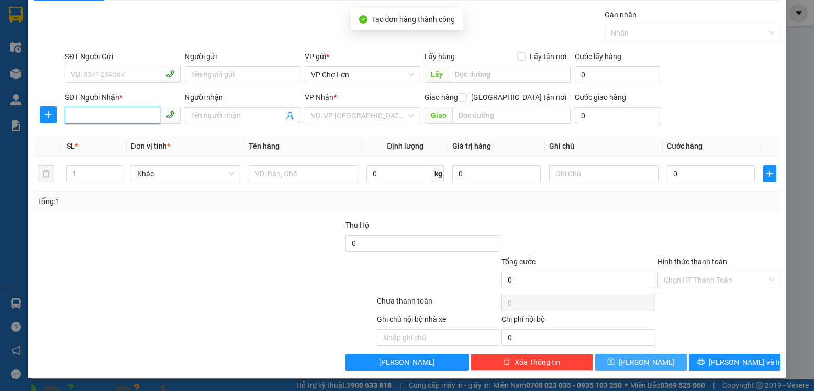
click at [70, 117] on input "SĐT Người Nhận *" at bounding box center [112, 115] width 95 height 17
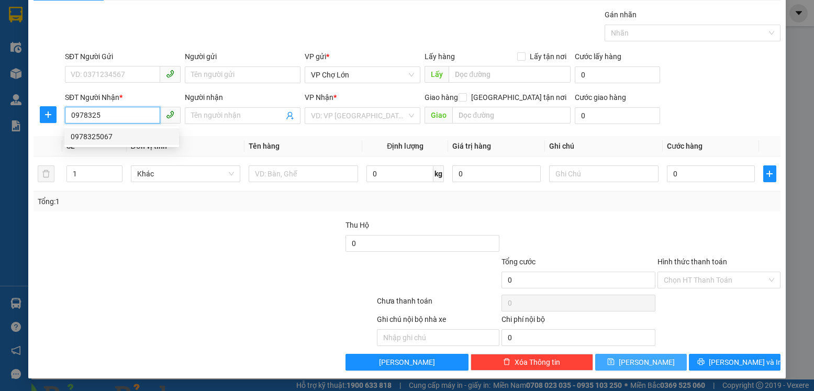
click at [106, 138] on div "0978325067" at bounding box center [122, 137] width 102 height 12
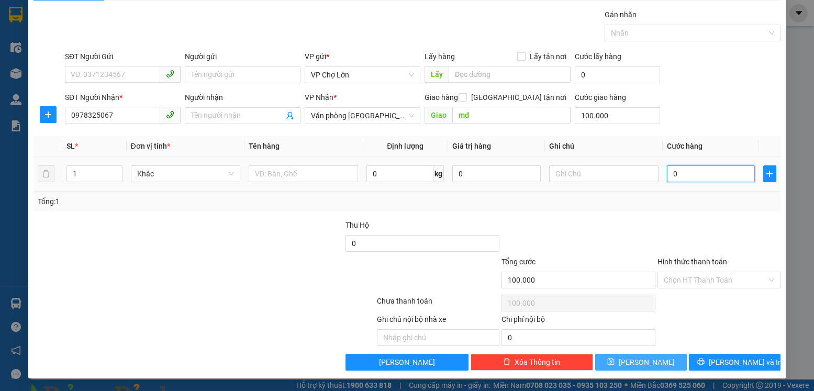
click at [673, 172] on input "0" at bounding box center [711, 173] width 88 height 17
click at [615, 361] on icon "save" at bounding box center [610, 361] width 7 height 7
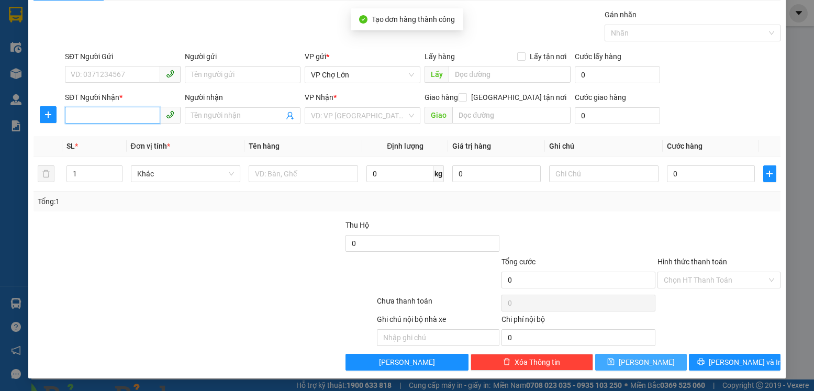
click at [70, 112] on input "SĐT Người Nhận *" at bounding box center [112, 115] width 95 height 17
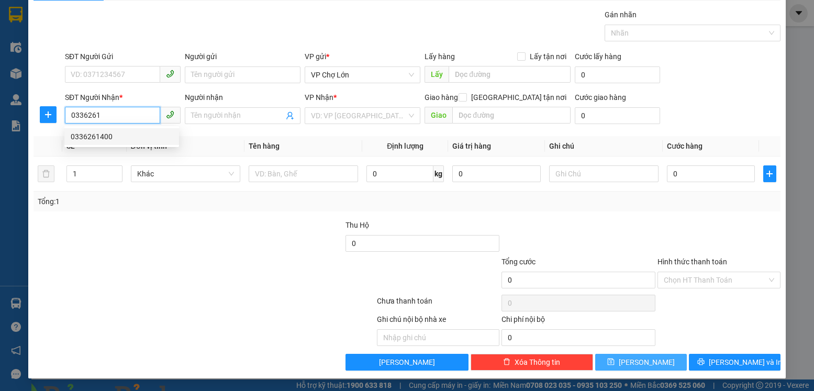
click at [105, 138] on div "0336261400" at bounding box center [122, 137] width 102 height 12
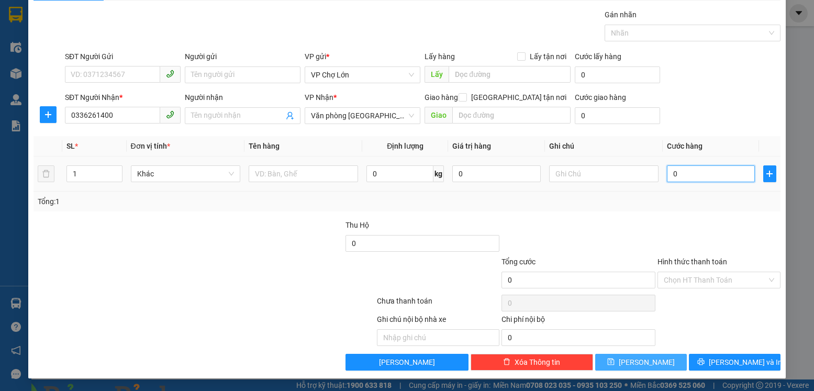
click at [673, 177] on input "0" at bounding box center [711, 173] width 88 height 17
click at [615, 359] on icon "save" at bounding box center [611, 362] width 7 height 7
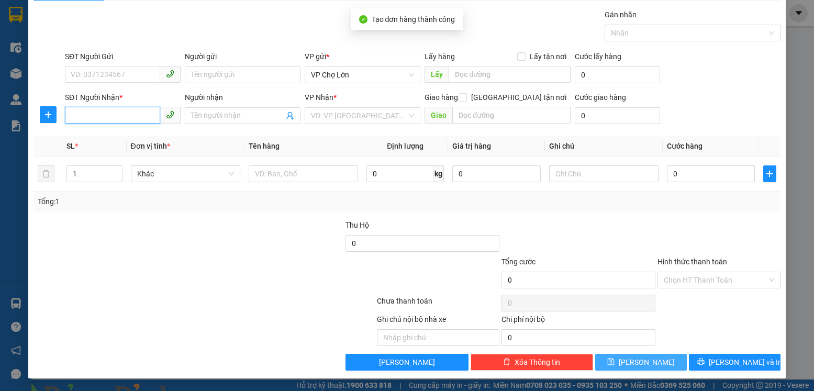
click at [66, 118] on input "SĐT Người Nhận *" at bounding box center [112, 115] width 95 height 17
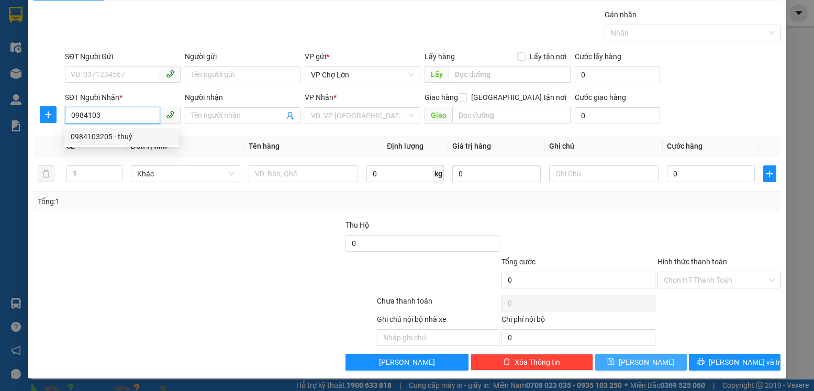
click at [108, 136] on div "0984103205 - thuỷ" at bounding box center [122, 137] width 102 height 12
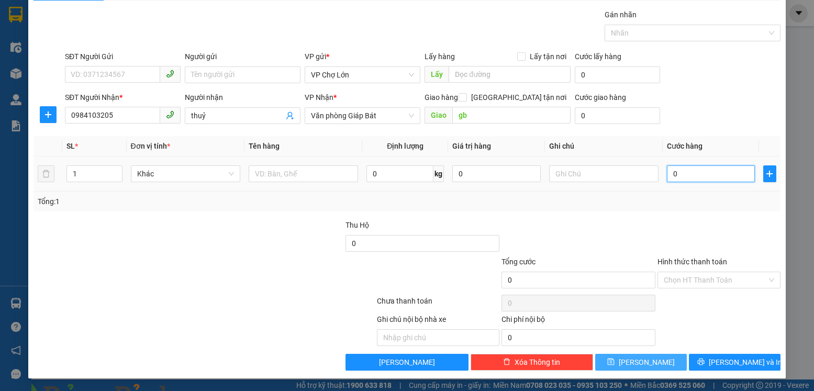
click at [673, 173] on input "0" at bounding box center [711, 173] width 88 height 17
click at [615, 363] on icon "save" at bounding box center [611, 362] width 7 height 7
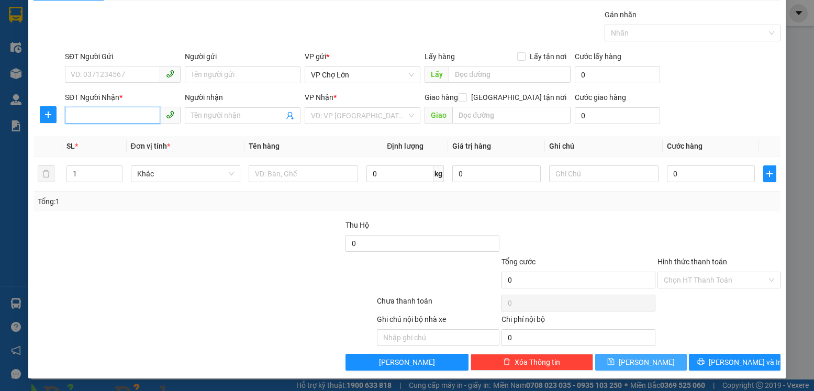
click at [65, 117] on input "SĐT Người Nhận *" at bounding box center [112, 115] width 95 height 17
click at [96, 135] on div "0976902607" at bounding box center [122, 137] width 102 height 12
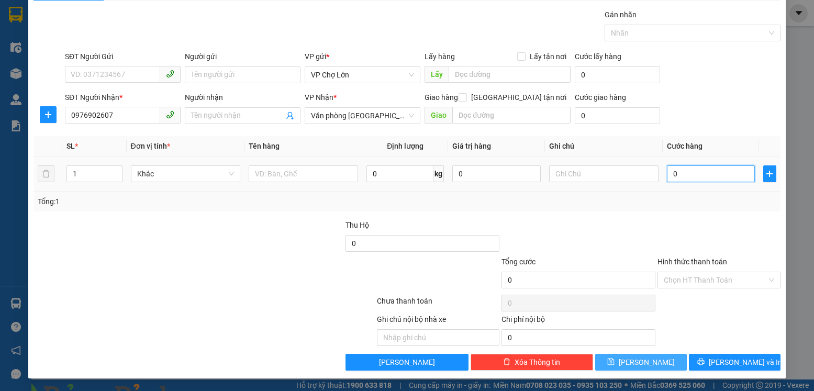
click at [669, 173] on input "0" at bounding box center [711, 173] width 88 height 17
click at [615, 362] on icon "save" at bounding box center [611, 362] width 7 height 7
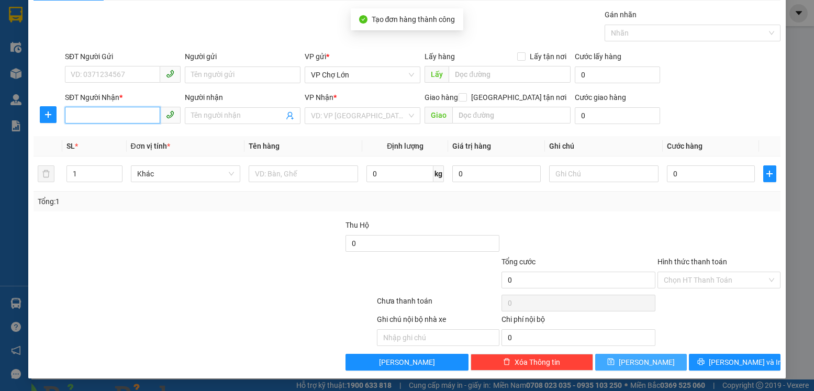
click at [71, 116] on input "SĐT Người Nhận *" at bounding box center [112, 115] width 95 height 17
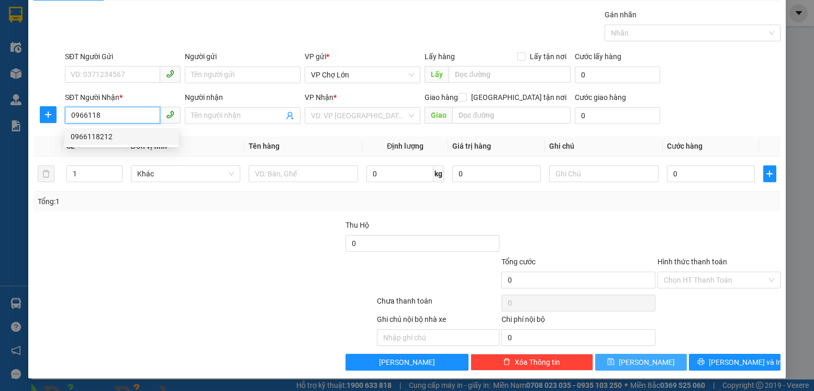
click at [103, 138] on div "0966118212" at bounding box center [122, 137] width 102 height 12
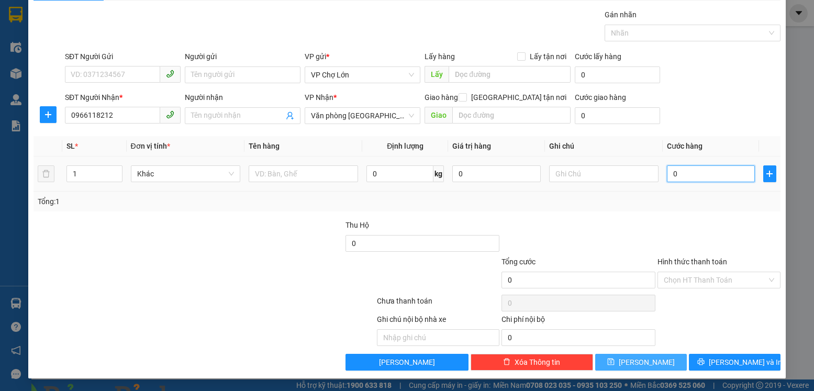
click at [673, 174] on input "0" at bounding box center [711, 173] width 88 height 17
click at [615, 362] on icon "save" at bounding box center [611, 362] width 7 height 7
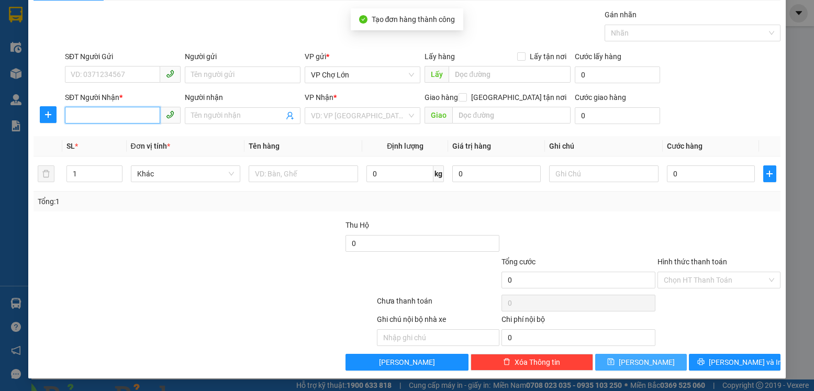
click at [71, 116] on input "SĐT Người Nhận *" at bounding box center [112, 115] width 95 height 17
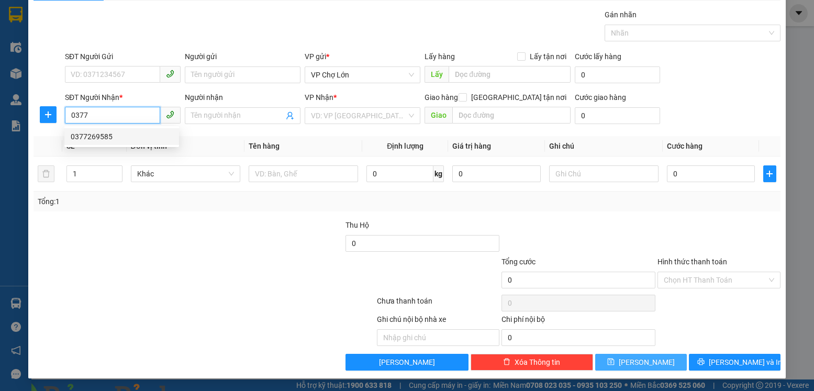
drag, startPoint x: 93, startPoint y: 136, endPoint x: 115, endPoint y: 136, distance: 22.0
click at [95, 136] on div "0377269585" at bounding box center [122, 137] width 102 height 12
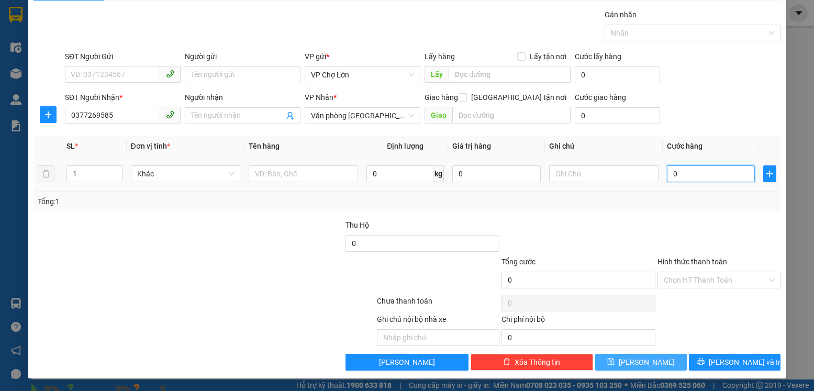
click at [674, 173] on input "0" at bounding box center [711, 173] width 88 height 17
click at [615, 361] on icon "save" at bounding box center [610, 361] width 7 height 7
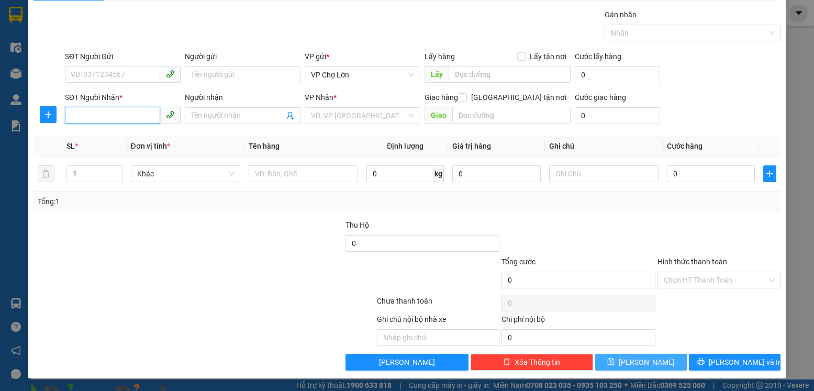
click at [72, 114] on input "SĐT Người Nhận *" at bounding box center [112, 115] width 95 height 17
click at [94, 135] on div "0334504401" at bounding box center [122, 137] width 102 height 12
click at [671, 173] on input "0" at bounding box center [711, 173] width 88 height 17
click at [685, 260] on label "Hình thức thanh toán" at bounding box center [693, 262] width 70 height 8
click at [685, 272] on input "Hình thức thanh toán" at bounding box center [715, 280] width 103 height 16
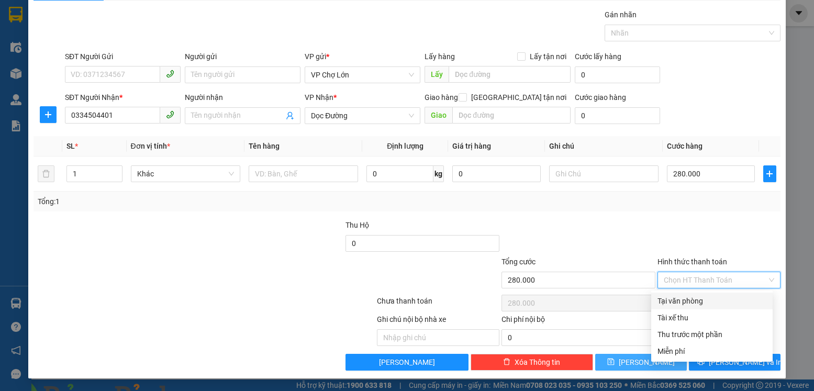
click at [677, 300] on div "Tại văn phòng" at bounding box center [712, 301] width 109 height 12
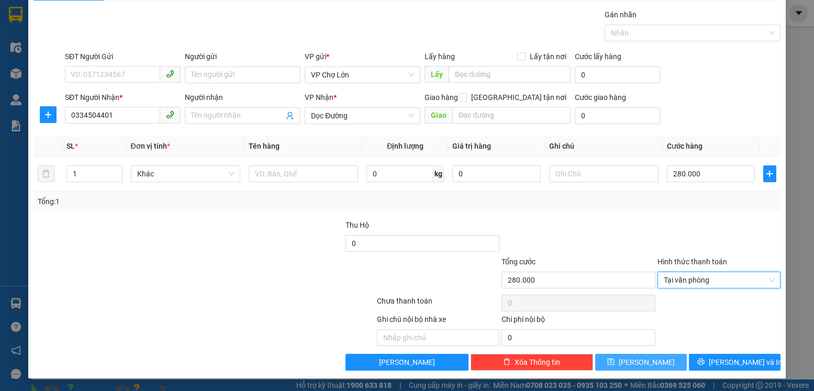
click at [615, 364] on icon "save" at bounding box center [610, 361] width 7 height 7
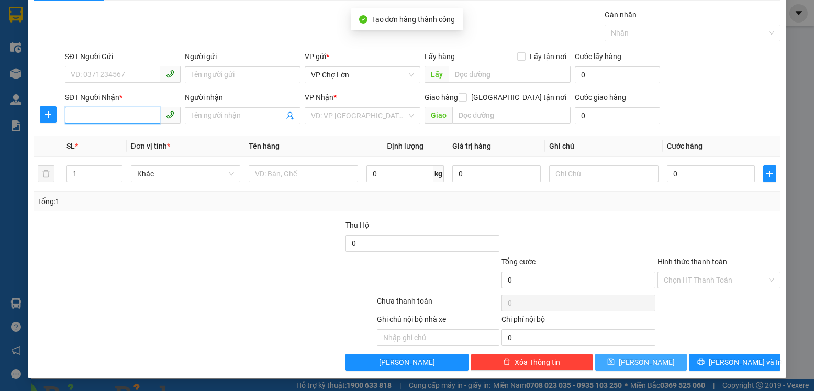
click at [69, 114] on input "SĐT Người Nhận *" at bounding box center [112, 115] width 95 height 17
click at [70, 112] on input "SĐT Người Nhận *" at bounding box center [112, 115] width 95 height 17
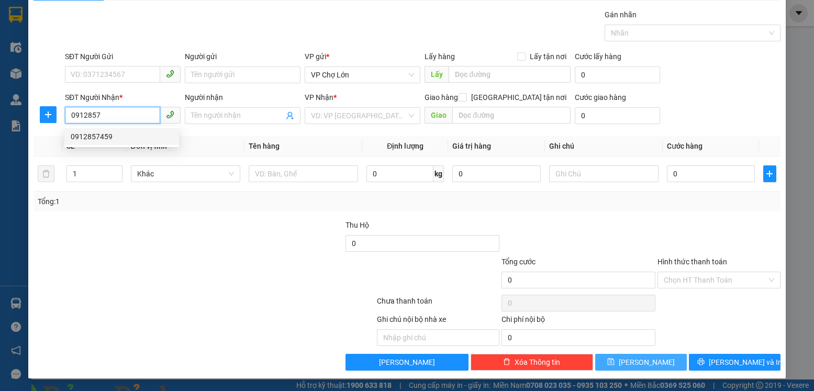
click at [98, 137] on div "0912857459" at bounding box center [122, 137] width 102 height 12
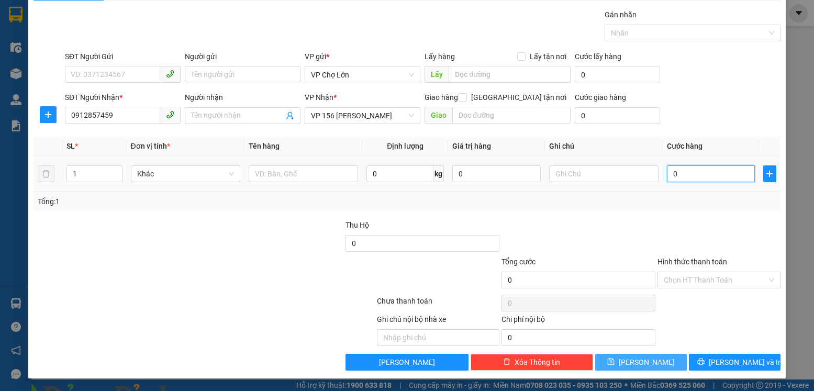
click at [673, 175] on input "0" at bounding box center [711, 173] width 88 height 17
click at [615, 363] on icon "save" at bounding box center [611, 362] width 7 height 7
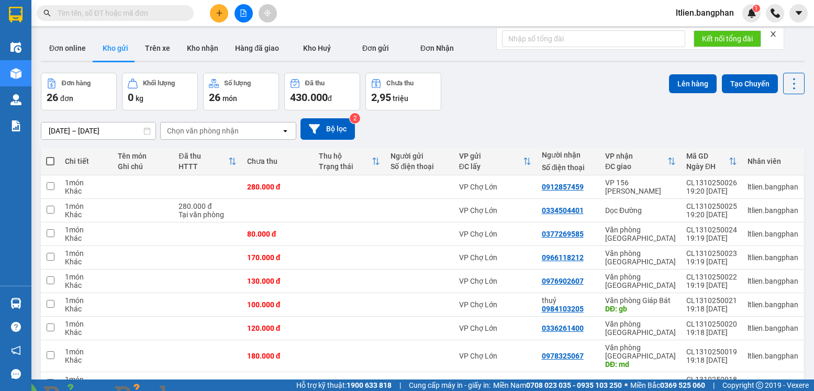
click at [215, 17] on button at bounding box center [219, 13] width 18 height 18
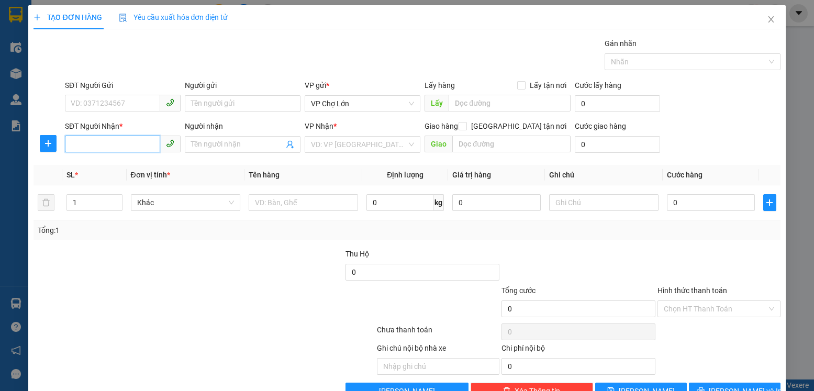
click at [72, 143] on input "SĐT Người Nhận *" at bounding box center [112, 144] width 95 height 17
click at [102, 166] on div "0974819685 - NHI" at bounding box center [122, 166] width 102 height 12
click at [675, 206] on input "0" at bounding box center [711, 202] width 88 height 17
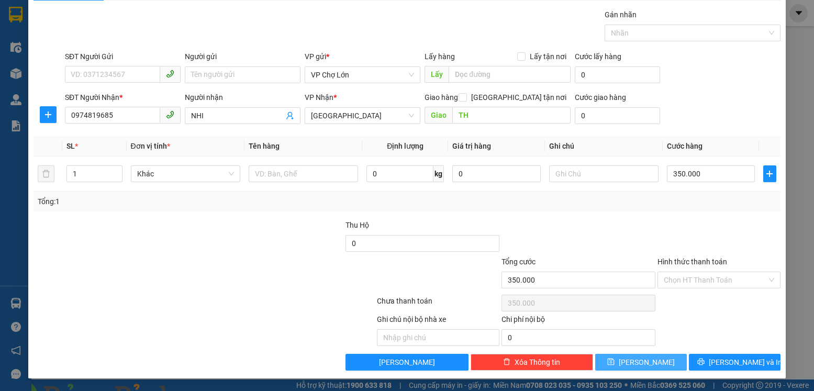
click at [615, 361] on icon "save" at bounding box center [610, 361] width 7 height 7
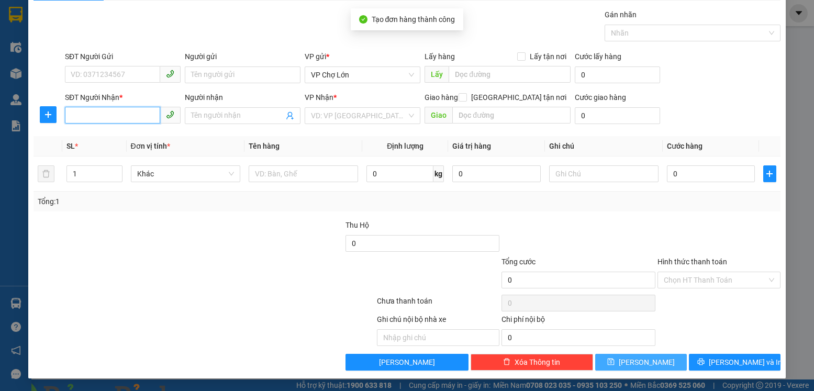
click at [72, 116] on input "SĐT Người Nhận *" at bounding box center [112, 115] width 95 height 17
click at [71, 116] on input "SĐT Người Nhận *" at bounding box center [112, 115] width 95 height 17
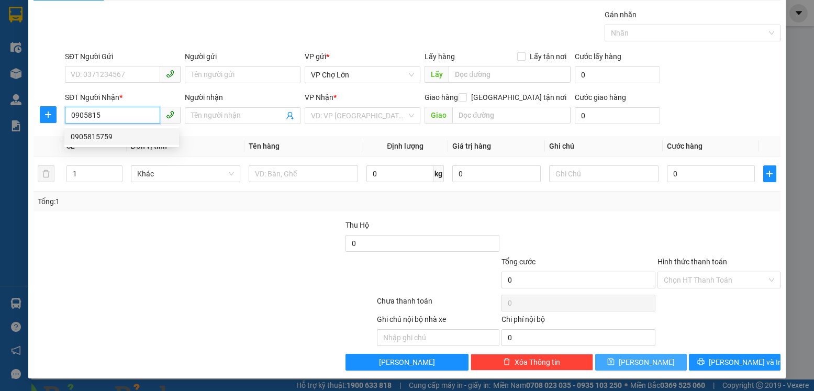
click at [101, 136] on div "0905815759" at bounding box center [122, 137] width 102 height 12
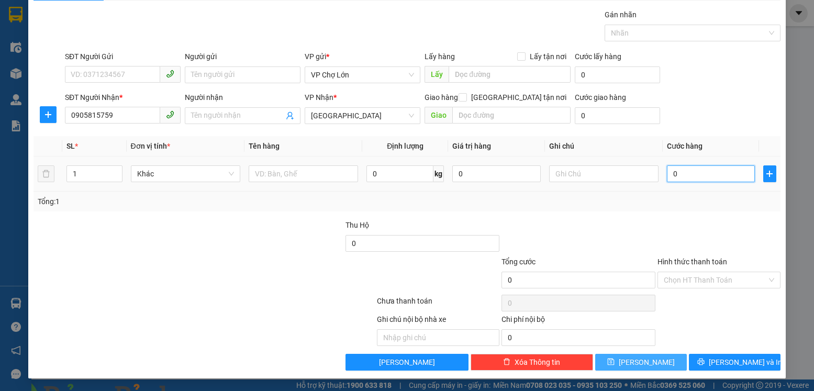
click at [672, 174] on input "0" at bounding box center [711, 173] width 88 height 17
click at [615, 363] on icon "save" at bounding box center [610, 361] width 7 height 7
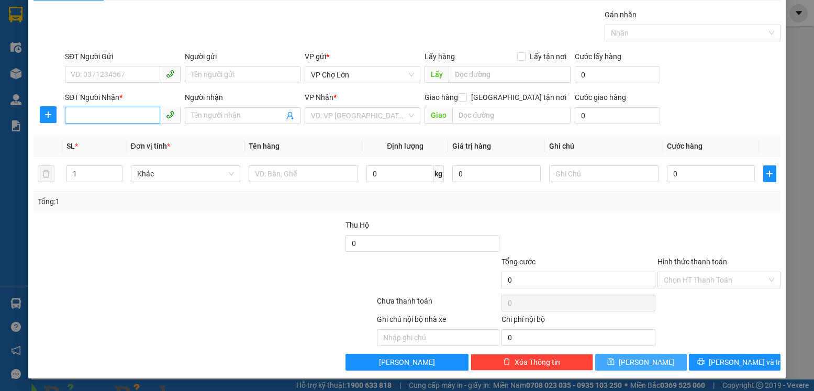
click at [71, 115] on input "SĐT Người Nhận *" at bounding box center [112, 115] width 95 height 17
click at [102, 139] on div "0904340189" at bounding box center [122, 137] width 102 height 12
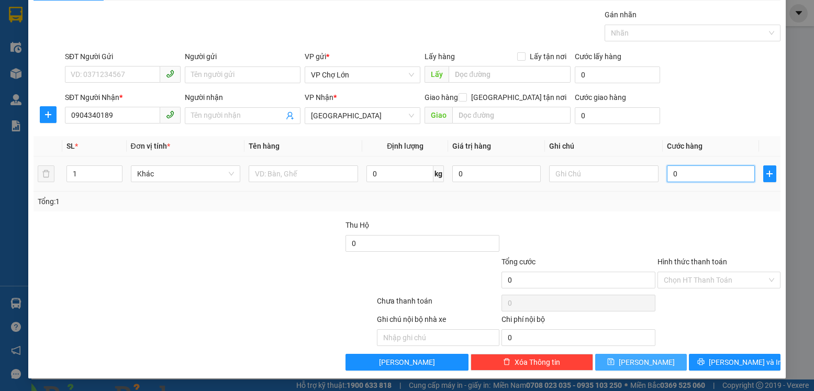
click at [671, 174] on input "0" at bounding box center [711, 173] width 88 height 17
click at [615, 364] on icon "save" at bounding box center [610, 361] width 7 height 7
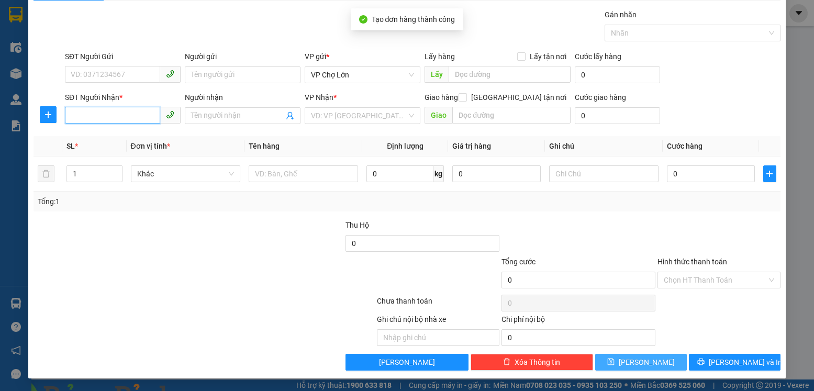
click at [73, 116] on input "SĐT Người Nhận *" at bounding box center [112, 115] width 95 height 17
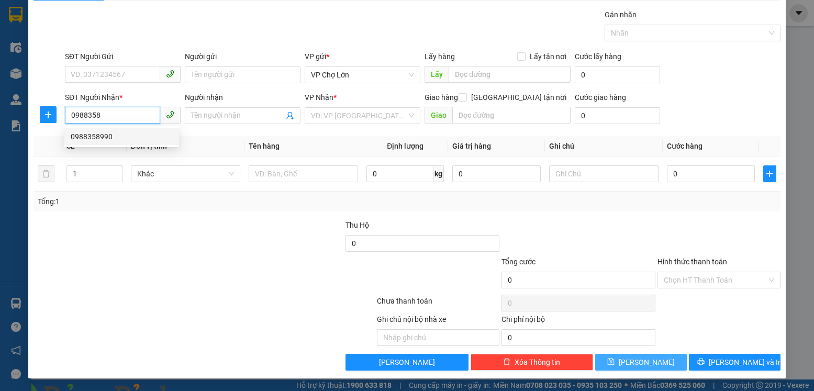
click at [98, 134] on div "0988358990" at bounding box center [122, 137] width 102 height 12
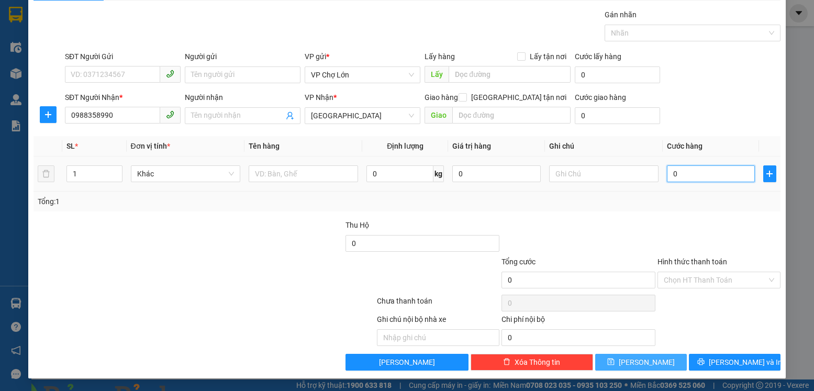
click at [673, 173] on input "0" at bounding box center [711, 173] width 88 height 17
click at [680, 261] on label "Hình thức thanh toán" at bounding box center [693, 262] width 70 height 8
click at [680, 272] on input "Hình thức thanh toán" at bounding box center [715, 280] width 103 height 16
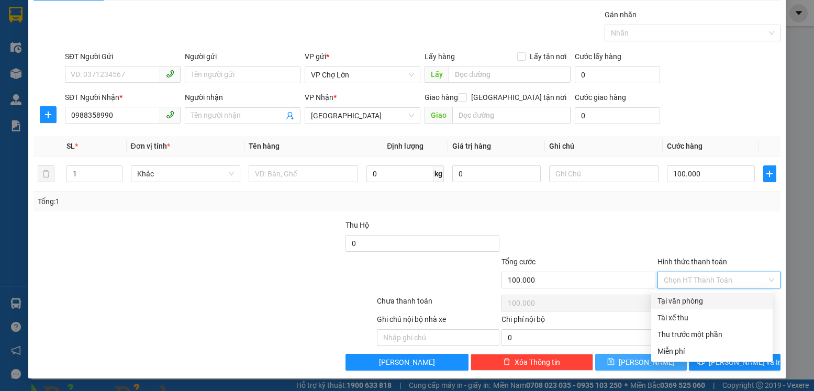
click at [677, 300] on div "Tại văn phòng" at bounding box center [712, 301] width 109 height 12
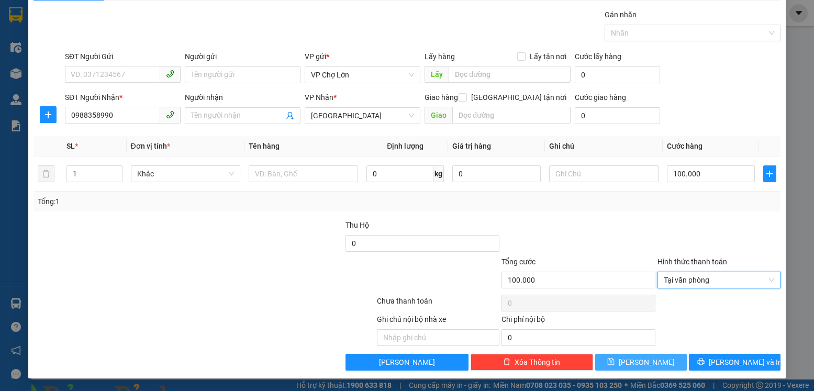
click at [615, 361] on icon "save" at bounding box center [610, 361] width 7 height 7
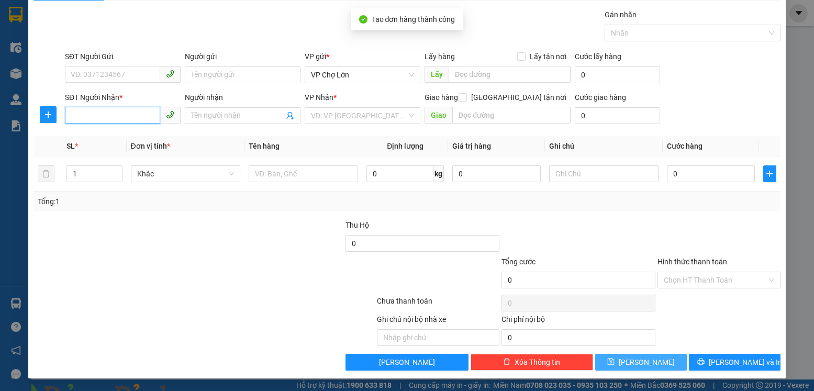
click at [75, 113] on input "SĐT Người Nhận *" at bounding box center [112, 115] width 95 height 17
click at [69, 113] on input "SĐT Người Nhận *" at bounding box center [112, 115] width 95 height 17
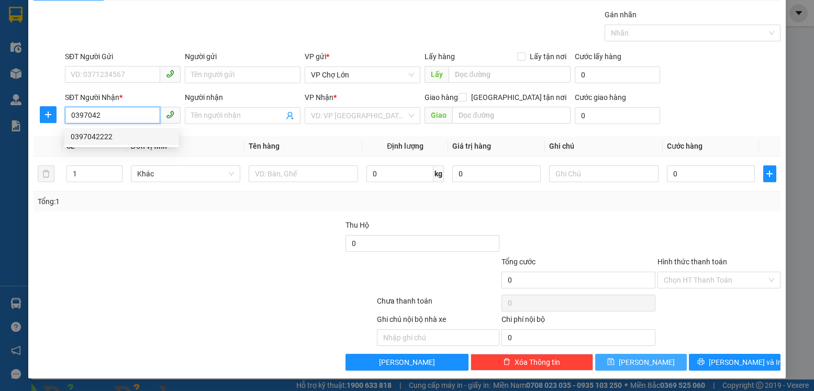
click at [97, 136] on div "0397042222" at bounding box center [122, 137] width 102 height 12
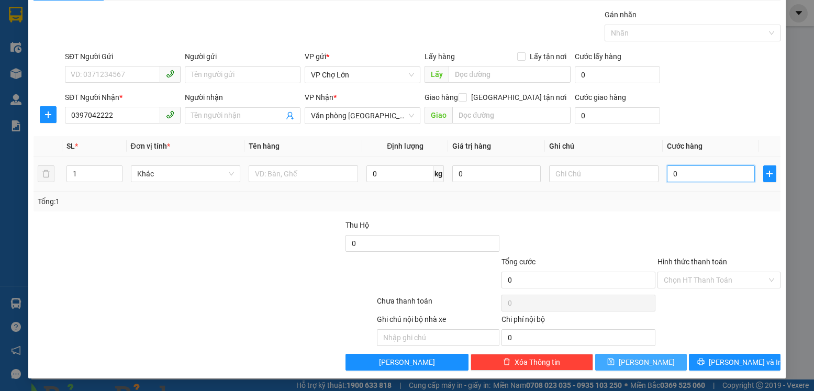
click at [671, 176] on input "0" at bounding box center [711, 173] width 88 height 17
drag, startPoint x: 690, startPoint y: 261, endPoint x: 695, endPoint y: 270, distance: 10.8
click at [690, 261] on label "Hình thức thanh toán" at bounding box center [693, 262] width 70 height 8
click at [690, 272] on input "Hình thức thanh toán" at bounding box center [715, 280] width 103 height 16
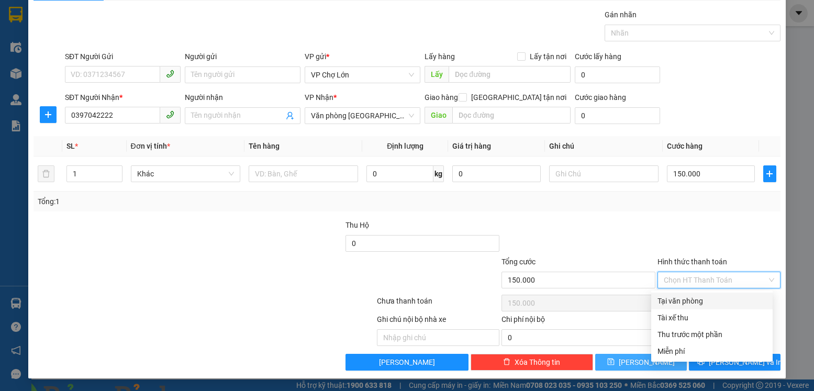
click at [694, 301] on div "Tại văn phòng" at bounding box center [712, 301] width 109 height 12
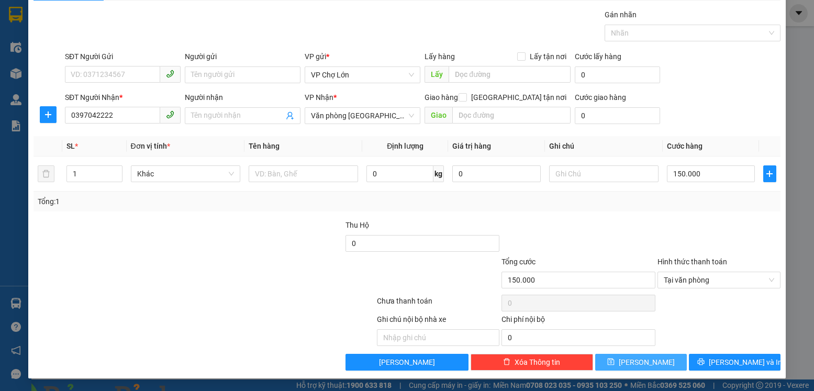
click at [615, 360] on icon "save" at bounding box center [611, 362] width 7 height 7
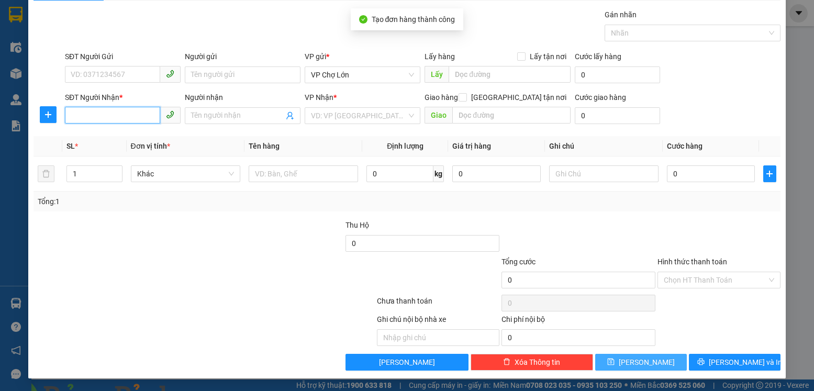
click at [68, 115] on input "SĐT Người Nhận *" at bounding box center [112, 115] width 95 height 17
click at [69, 112] on input "SĐT Người Nhận *" at bounding box center [112, 115] width 95 height 17
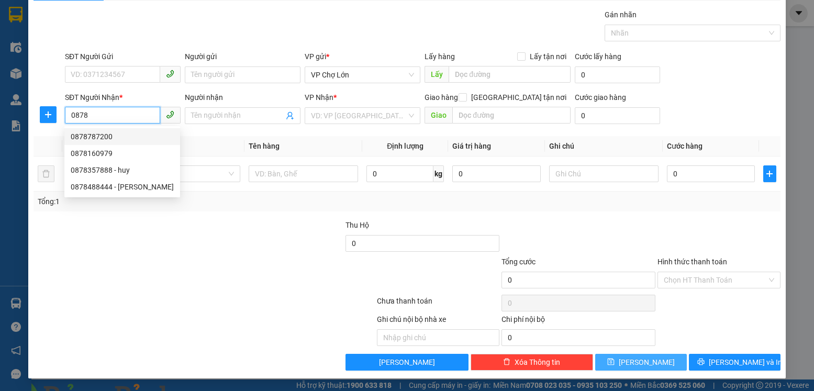
click at [100, 137] on div "0878787200" at bounding box center [122, 137] width 103 height 12
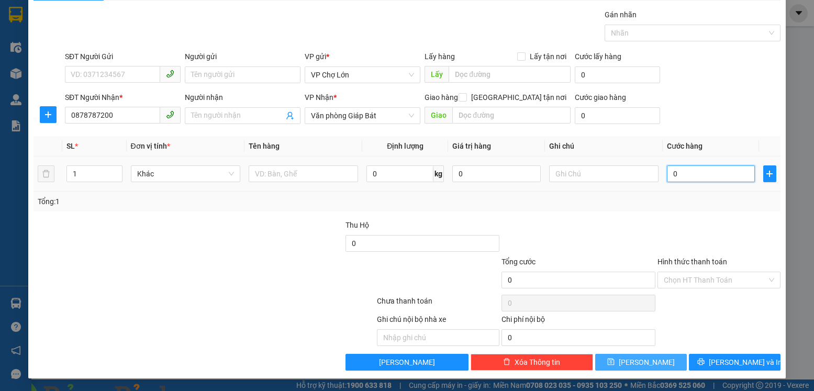
click at [675, 175] on input "0" at bounding box center [711, 173] width 88 height 17
click at [615, 360] on icon "save" at bounding box center [610, 361] width 7 height 7
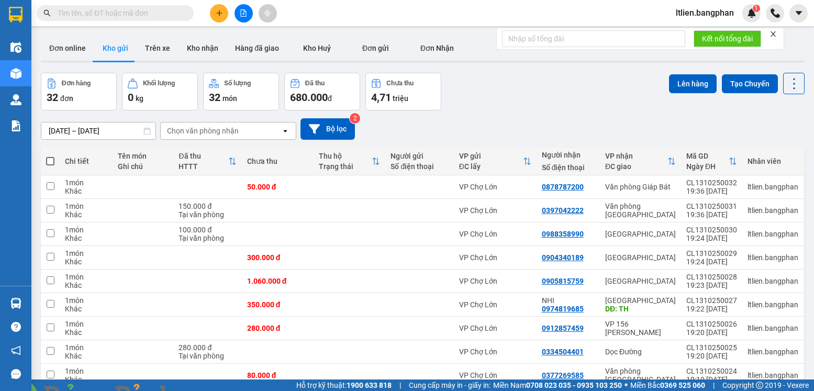
click at [49, 162] on span at bounding box center [50, 161] width 8 height 8
click at [50, 156] on input "checkbox" at bounding box center [50, 156] width 0 height 0
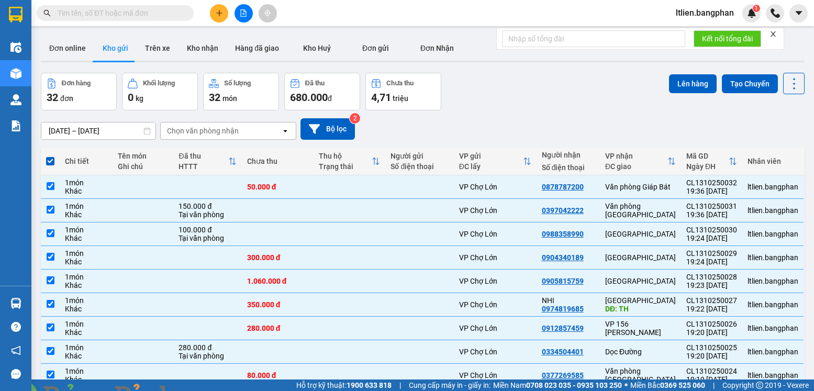
click at [209, 391] on img at bounding box center [206, 397] width 6 height 6
click at [678, 81] on button "Lên hàng" at bounding box center [693, 83] width 48 height 19
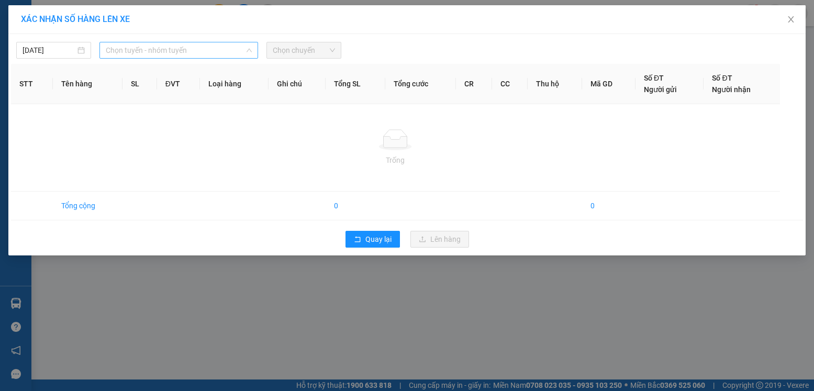
click at [210, 47] on span "Chọn tuyến - nhóm tuyến" at bounding box center [179, 50] width 146 height 16
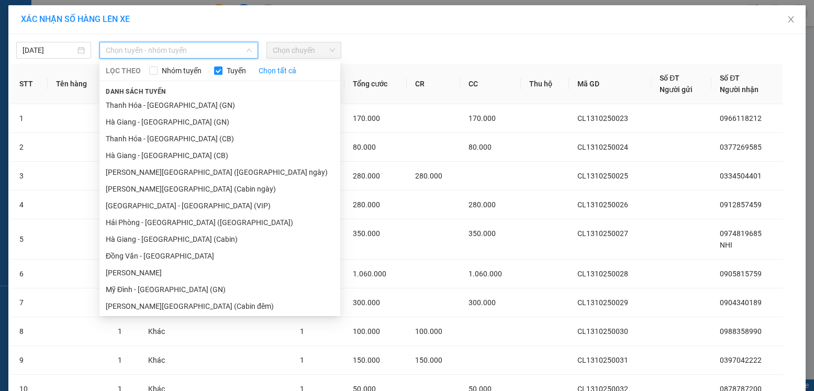
scroll to position [220, 0]
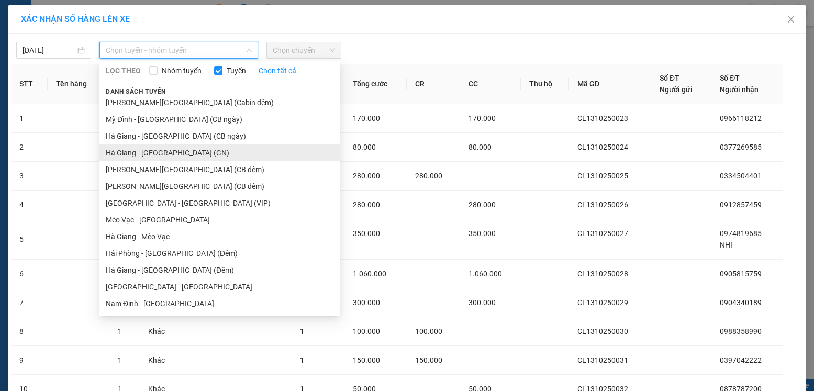
click at [178, 152] on li "Hà Giang - [GEOGRAPHIC_DATA] (GN)" at bounding box center [219, 152] width 241 height 17
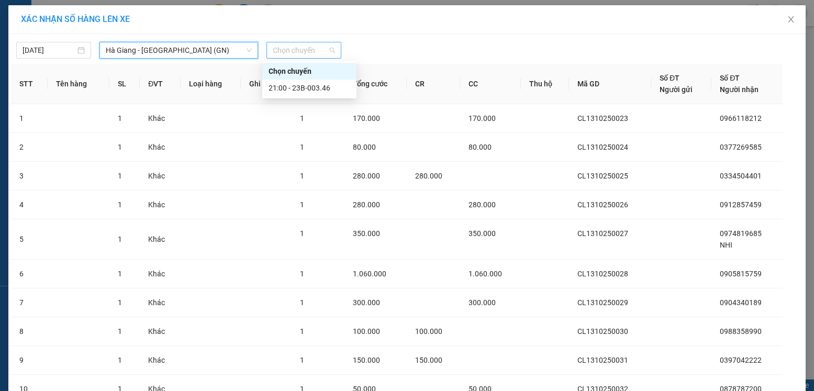
click at [312, 49] on span "Chọn chuyến" at bounding box center [304, 50] width 62 height 16
click at [312, 87] on div "21:00 - 23B-003.46" at bounding box center [310, 88] width 82 height 12
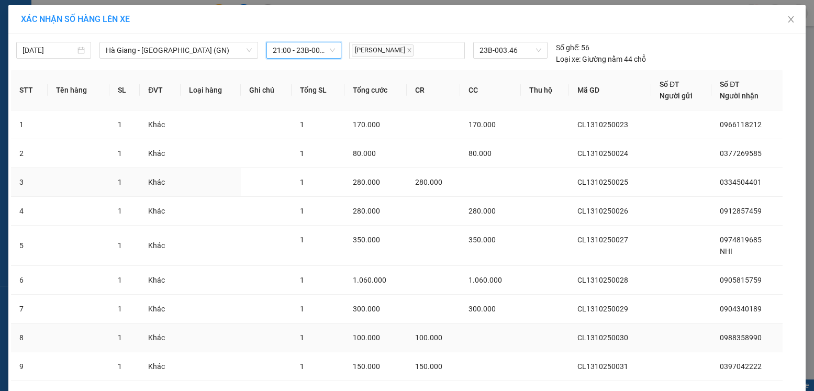
scroll to position [95, 0]
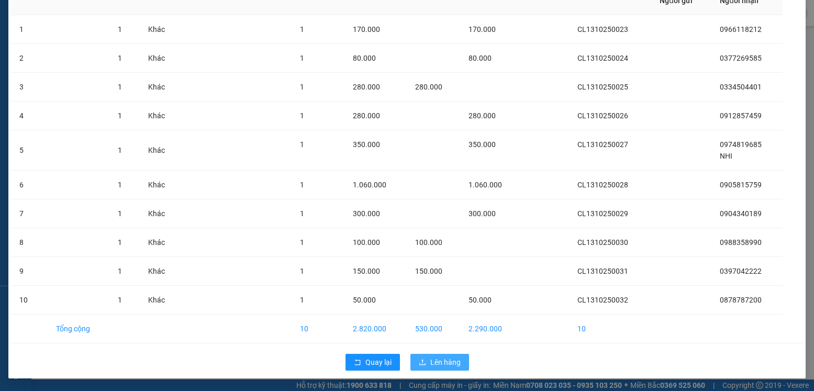
click at [440, 362] on span "Lên hàng" at bounding box center [445, 363] width 30 height 12
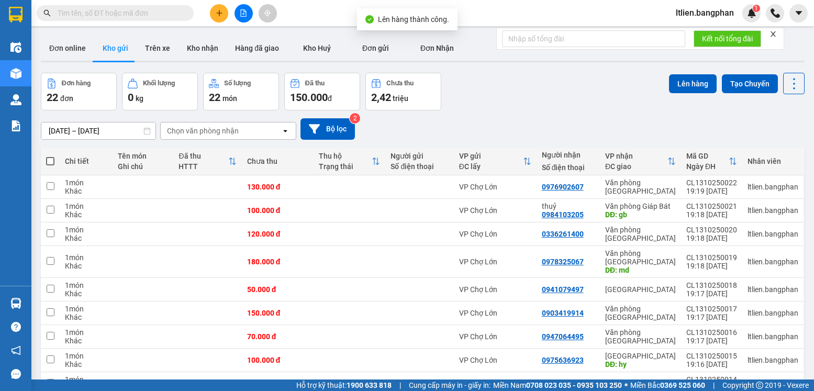
click at [49, 160] on span at bounding box center [50, 161] width 8 height 8
click at [50, 156] on input "checkbox" at bounding box center [50, 156] width 0 height 0
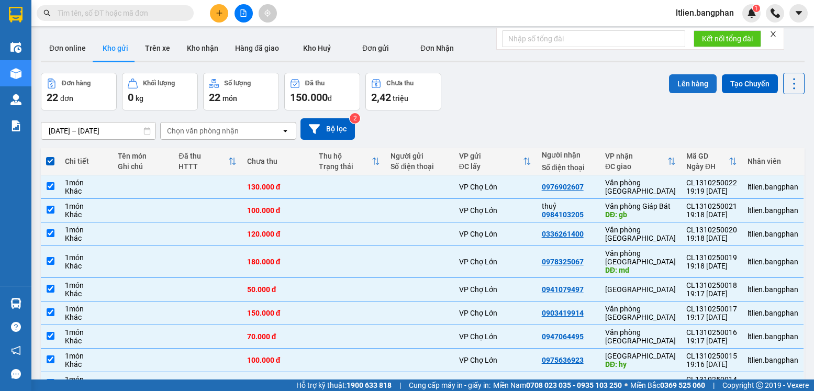
click at [686, 81] on button "Lên hàng" at bounding box center [693, 83] width 48 height 19
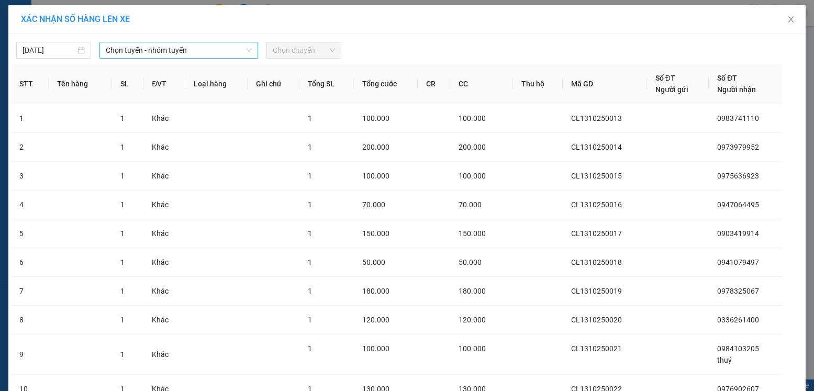
click at [231, 50] on span "Chọn tuyến - nhóm tuyến" at bounding box center [179, 50] width 146 height 16
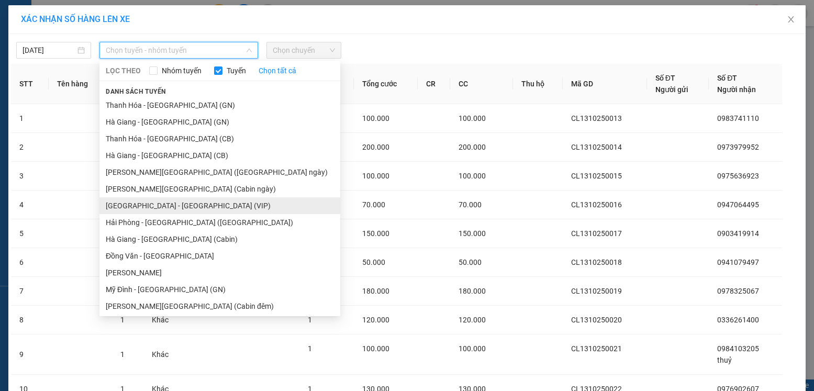
scroll to position [105, 0]
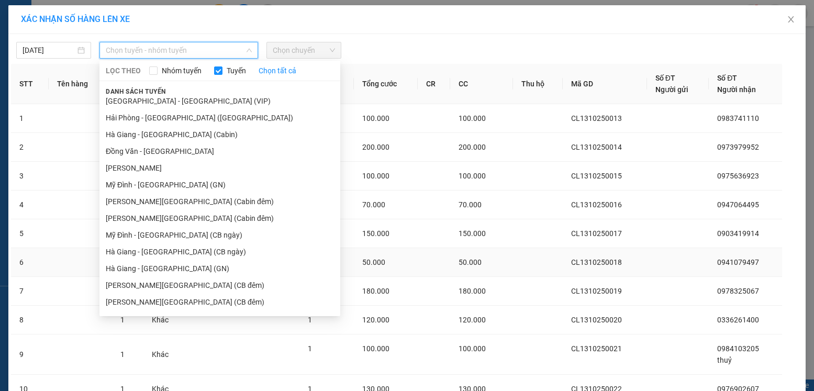
drag, startPoint x: 155, startPoint y: 271, endPoint x: 178, endPoint y: 271, distance: 23.0
click at [158, 271] on li "Hà Giang - [GEOGRAPHIC_DATA] (GN)" at bounding box center [219, 268] width 241 height 17
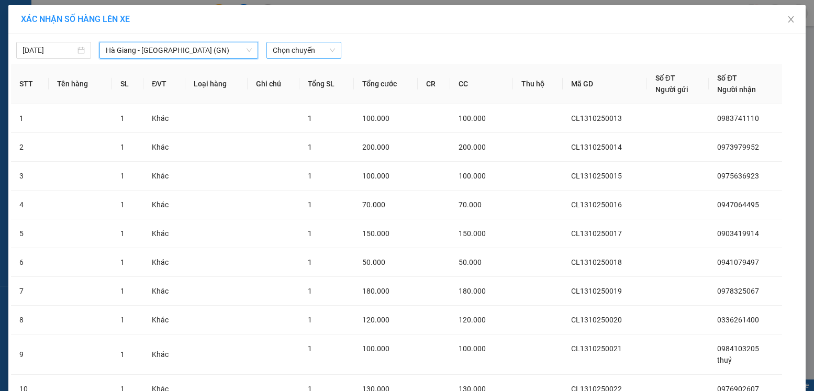
click at [312, 51] on span "Chọn chuyến" at bounding box center [304, 50] width 62 height 16
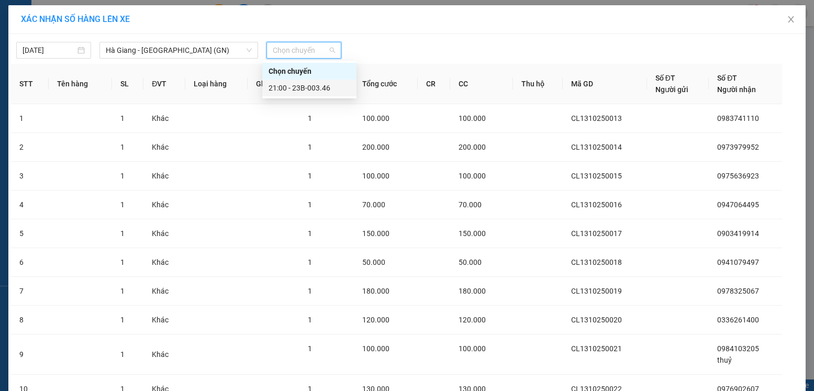
click at [312, 87] on div "21:00 - 23B-003.46" at bounding box center [310, 88] width 82 height 12
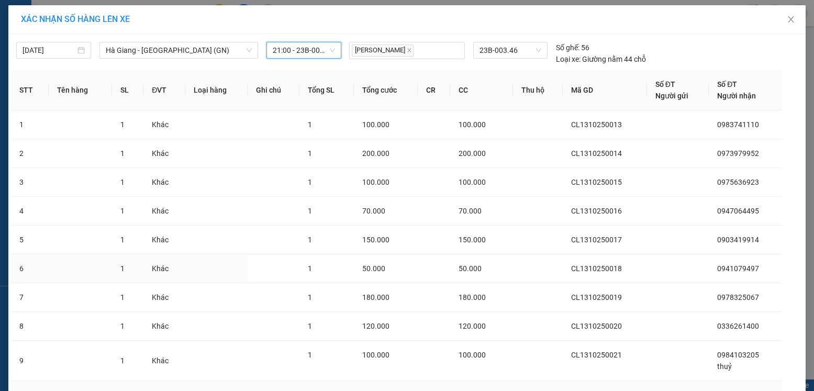
scroll to position [95, 0]
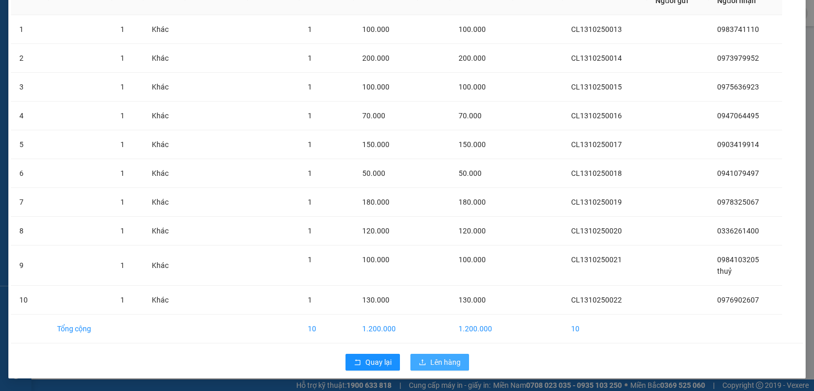
click at [433, 365] on span "Lên hàng" at bounding box center [445, 363] width 30 height 12
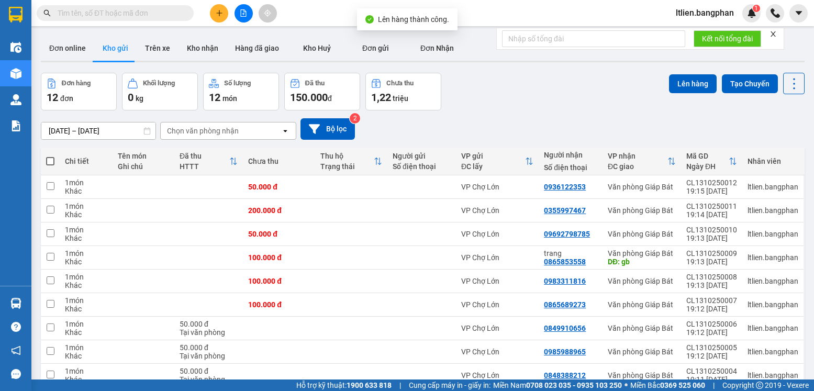
click at [50, 162] on span at bounding box center [50, 161] width 8 height 8
click at [50, 156] on input "checkbox" at bounding box center [50, 156] width 0 height 0
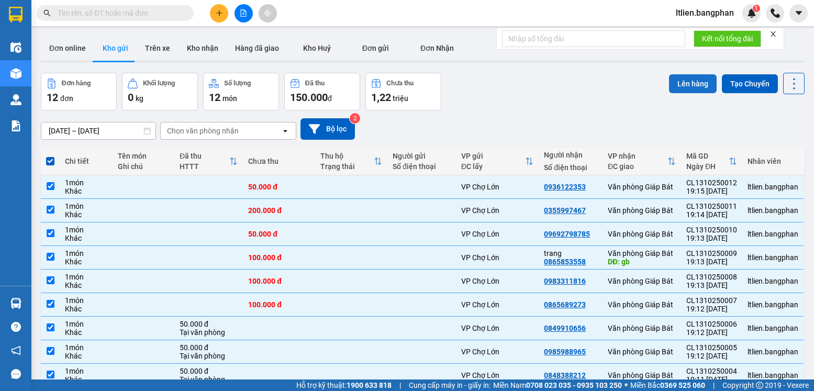
drag, startPoint x: 687, startPoint y: 82, endPoint x: 673, endPoint y: 82, distance: 14.1
click at [677, 82] on button "Lên hàng" at bounding box center [693, 83] width 48 height 19
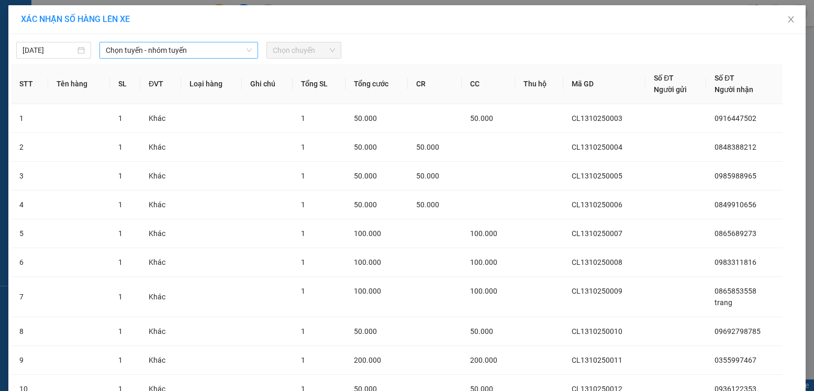
click at [222, 50] on span "Chọn tuyến - nhóm tuyến" at bounding box center [179, 50] width 146 height 16
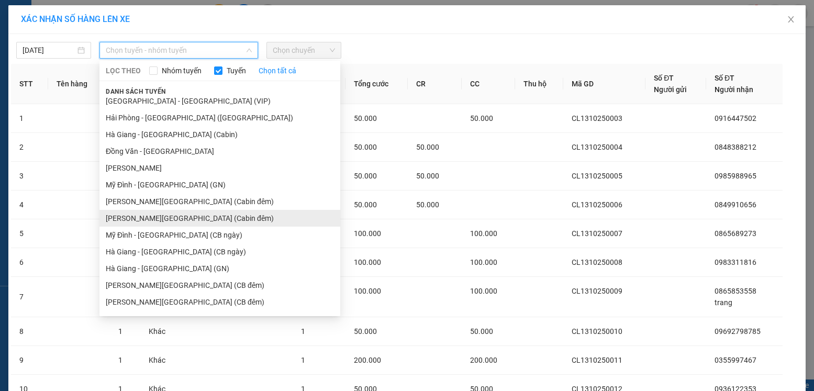
scroll to position [157, 0]
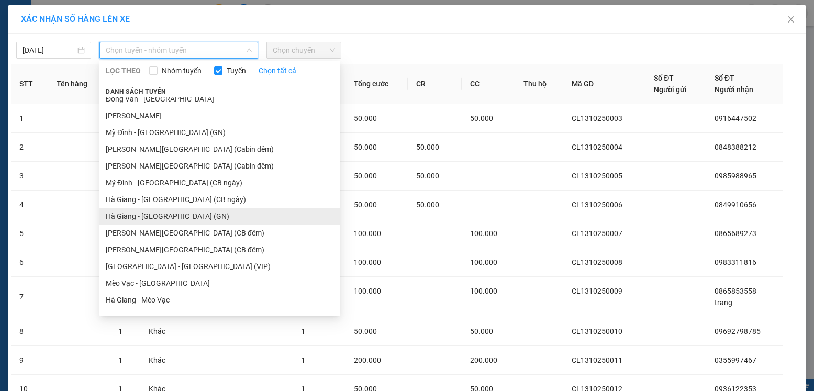
click at [137, 215] on li "Hà Giang - [GEOGRAPHIC_DATA] (GN)" at bounding box center [219, 216] width 241 height 17
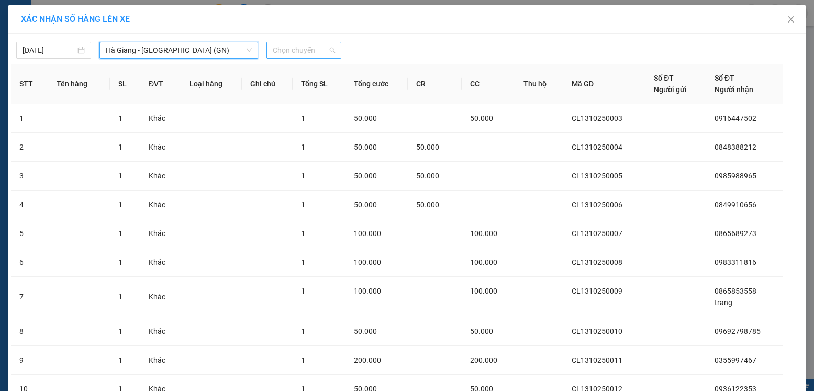
click at [321, 49] on span "Chọn chuyến" at bounding box center [304, 50] width 62 height 16
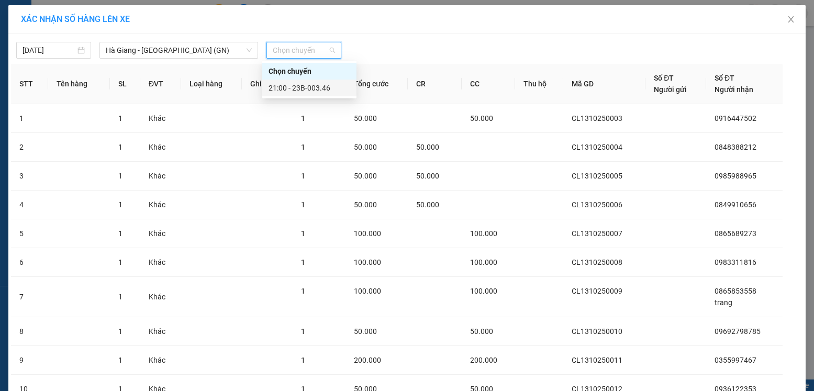
click at [306, 88] on div "21:00 - 23B-003.46" at bounding box center [310, 88] width 82 height 12
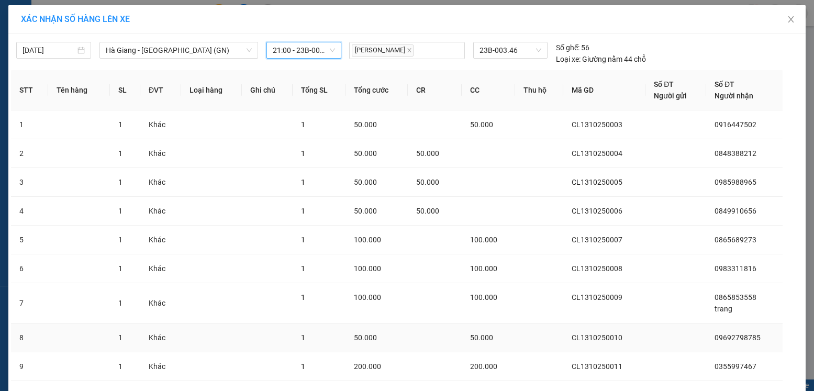
scroll to position [95, 0]
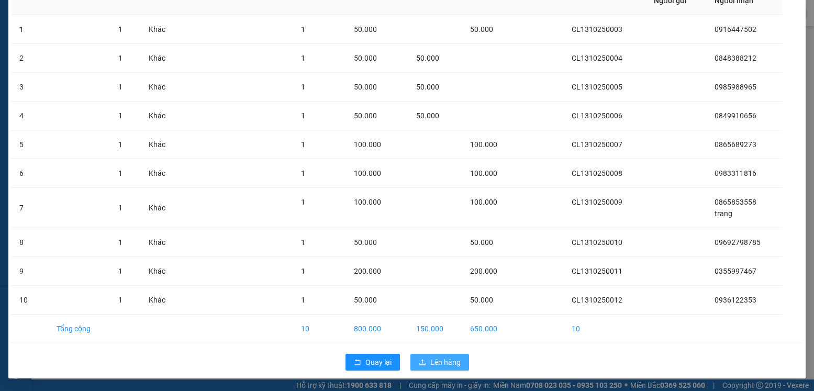
click at [434, 361] on span "Lên hàng" at bounding box center [445, 363] width 30 height 12
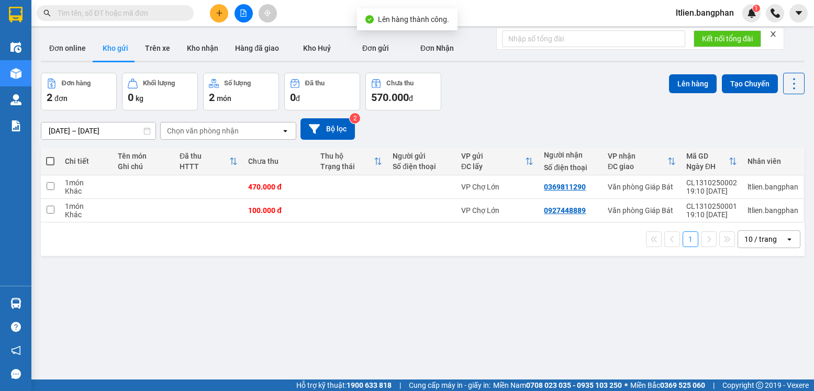
drag, startPoint x: 49, startPoint y: 159, endPoint x: 308, endPoint y: 110, distance: 263.7
click at [50, 159] on span at bounding box center [50, 161] width 8 height 8
click at [50, 156] on input "checkbox" at bounding box center [50, 156] width 0 height 0
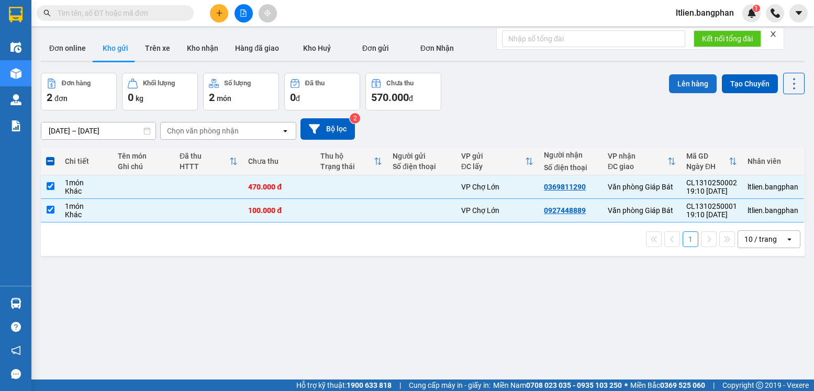
click at [683, 83] on button "Lên hàng" at bounding box center [693, 83] width 48 height 19
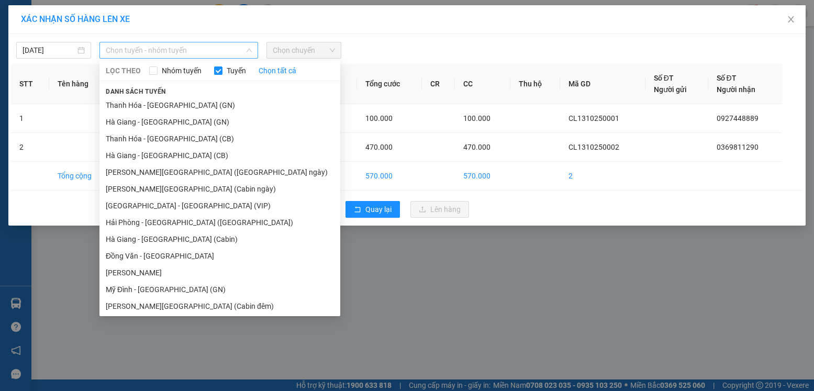
click at [225, 47] on span "Chọn tuyến - nhóm tuyến" at bounding box center [179, 50] width 146 height 16
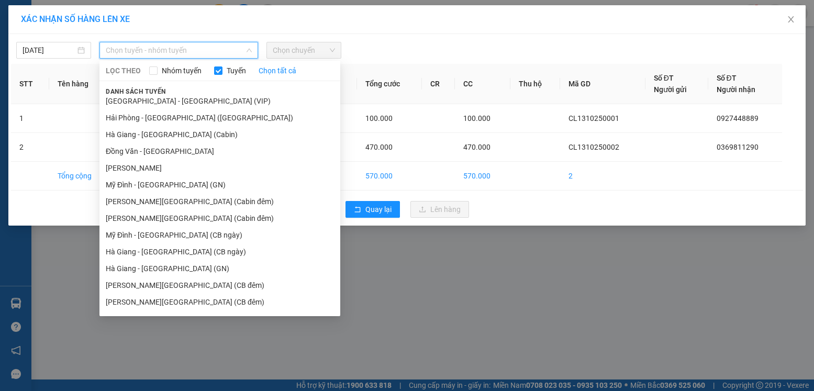
drag, startPoint x: 145, startPoint y: 269, endPoint x: 165, endPoint y: 269, distance: 20.4
click at [154, 269] on li "Hà Giang - [GEOGRAPHIC_DATA] (GN)" at bounding box center [219, 268] width 241 height 17
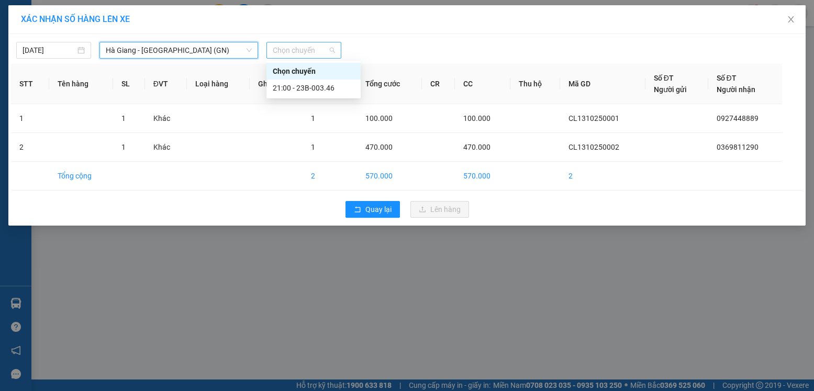
click at [321, 51] on span "Chọn chuyến" at bounding box center [304, 50] width 62 height 16
click at [312, 91] on div "21:00 - 23B-003.46" at bounding box center [314, 88] width 82 height 12
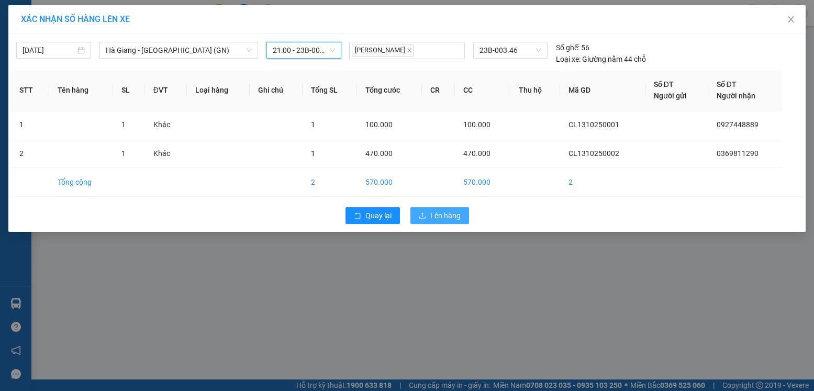
click at [439, 213] on span "Lên hàng" at bounding box center [445, 216] width 30 height 12
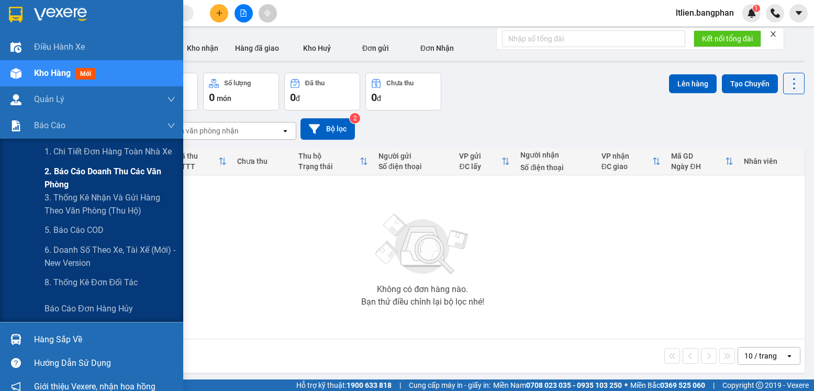
click at [83, 172] on span "2. Báo cáo doanh thu các văn phòng" at bounding box center [110, 178] width 131 height 26
